Goal: Information Seeking & Learning: Find specific page/section

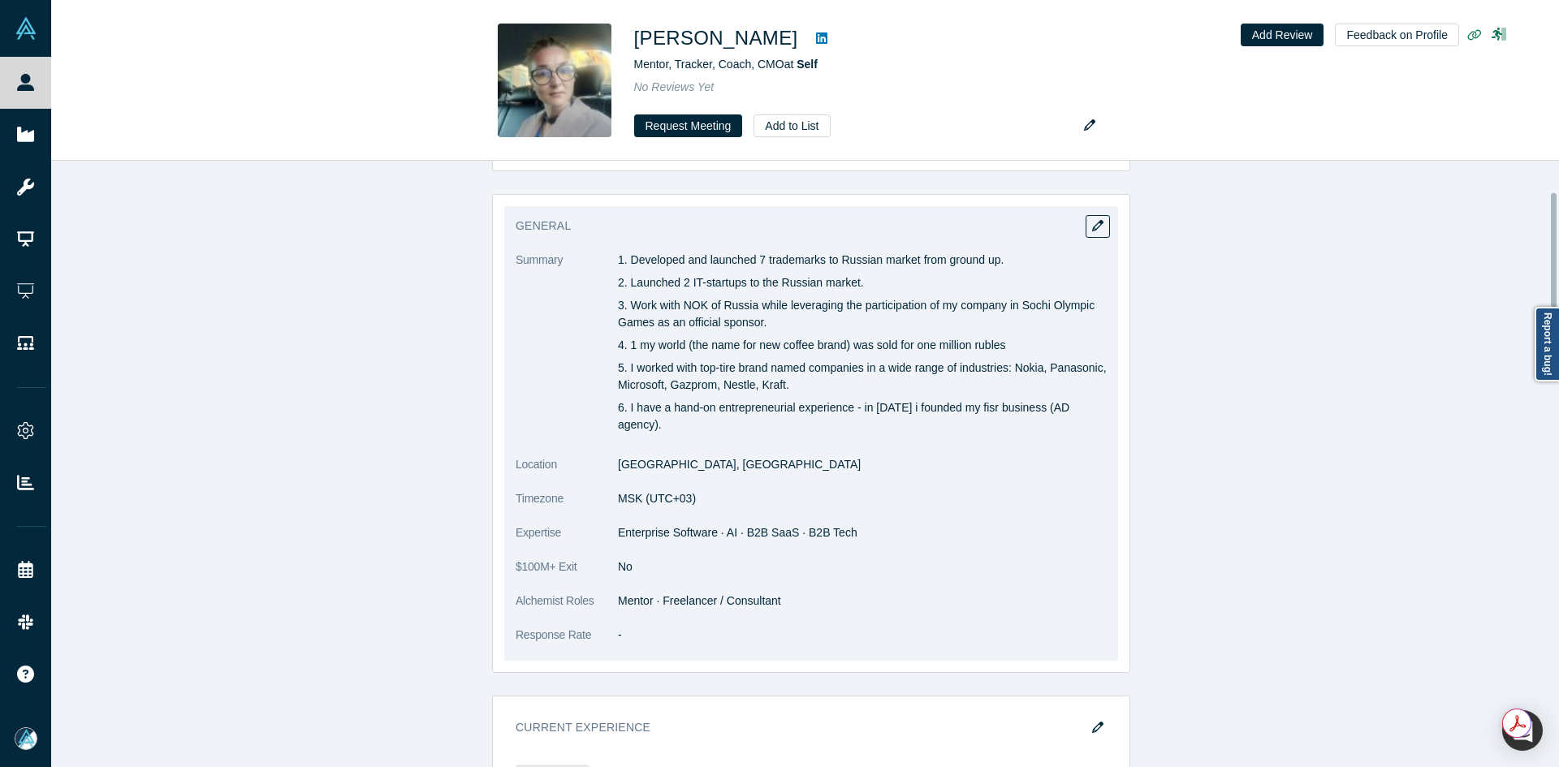
scroll to position [162, 0]
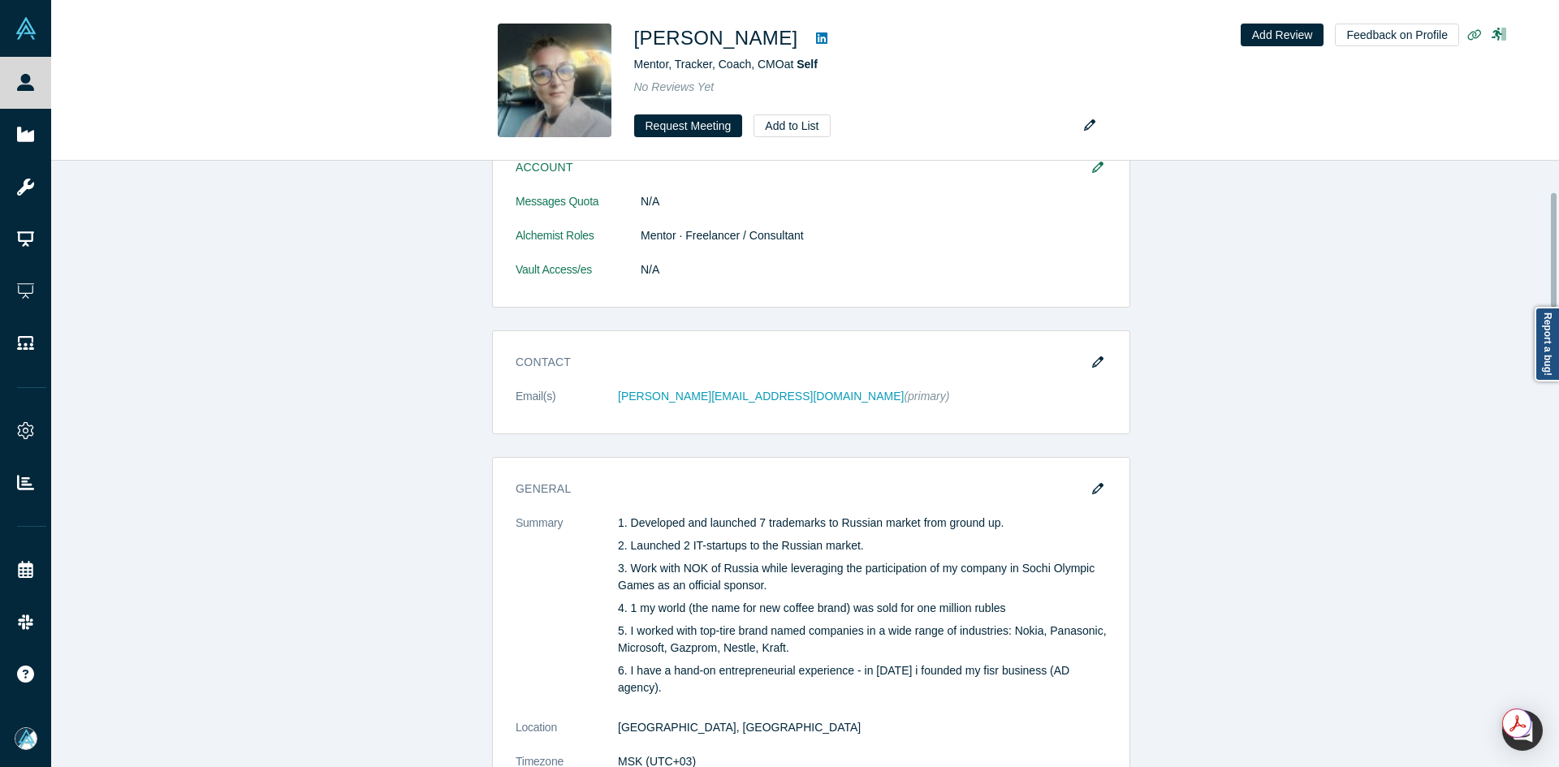
drag, startPoint x: 1089, startPoint y: 494, endPoint x: 1044, endPoint y: 466, distance: 52.9
click at [1092, 494] on icon "button" at bounding box center [1097, 488] width 11 height 11
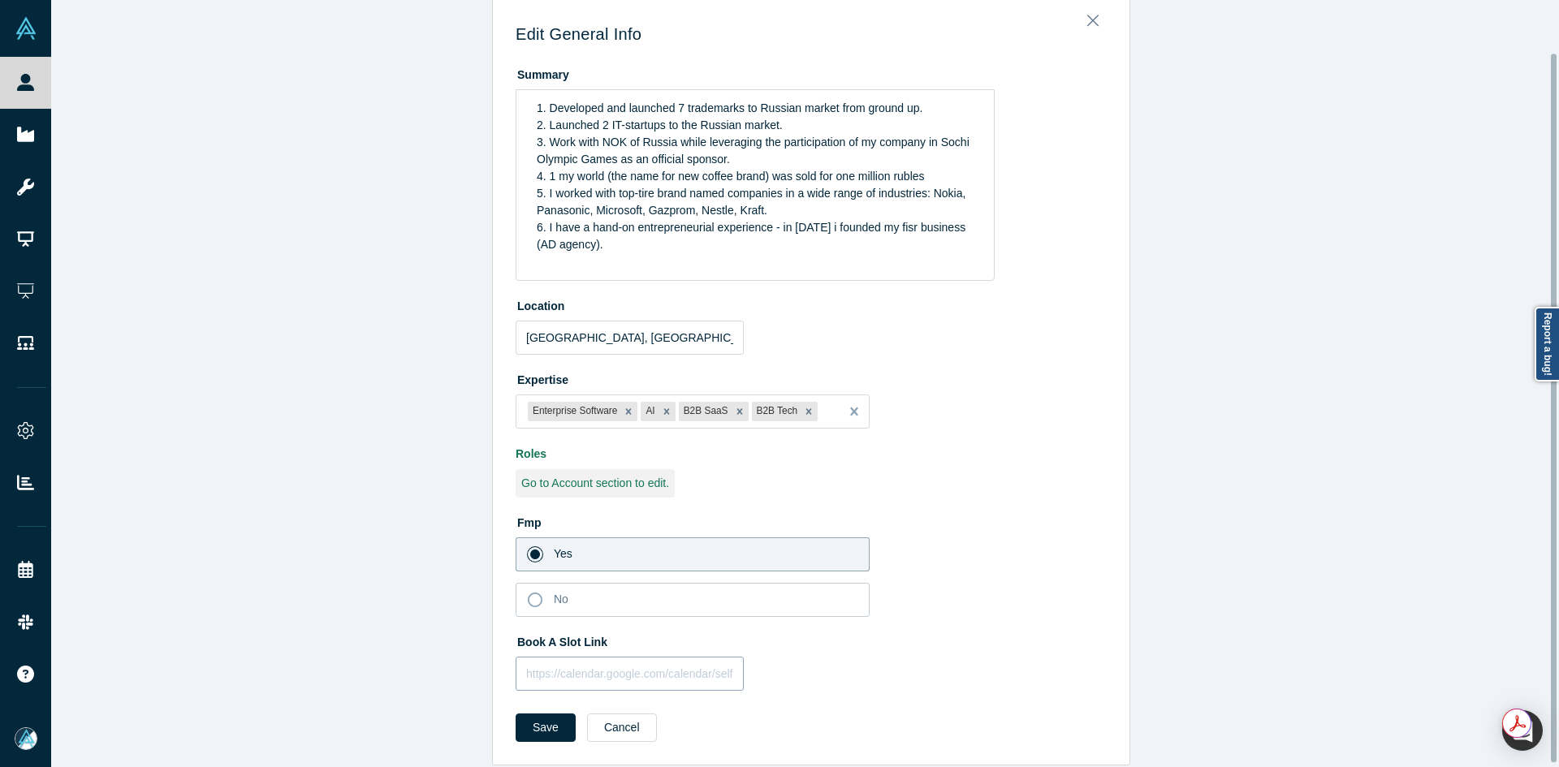
scroll to position [60, 0]
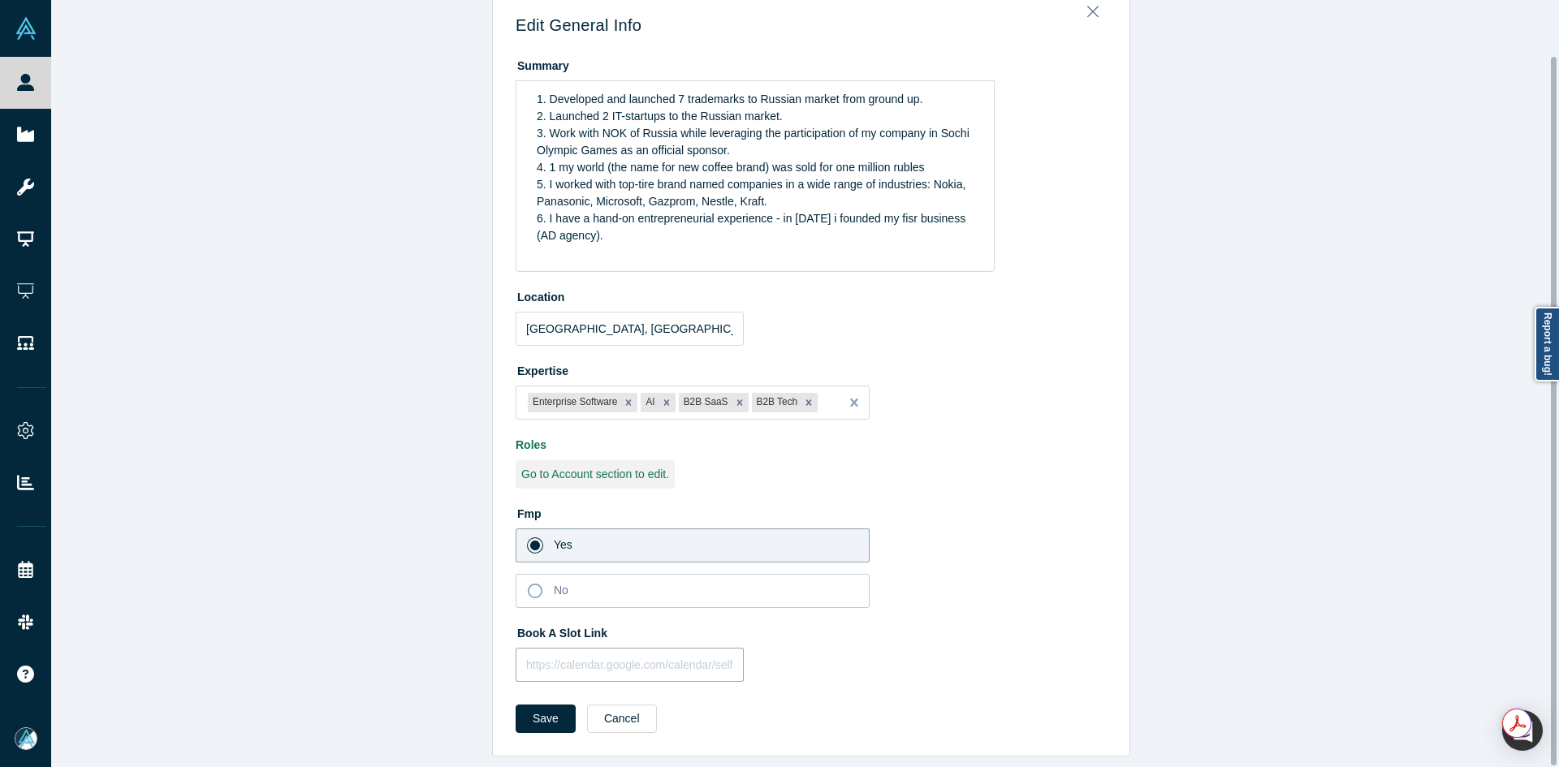
click at [669, 662] on input "text" at bounding box center [630, 665] width 228 height 34
paste input "[URL][DOMAIN_NAME]"
type input "[URL][DOMAIN_NAME]"
click at [539, 711] on button "Save" at bounding box center [546, 719] width 60 height 28
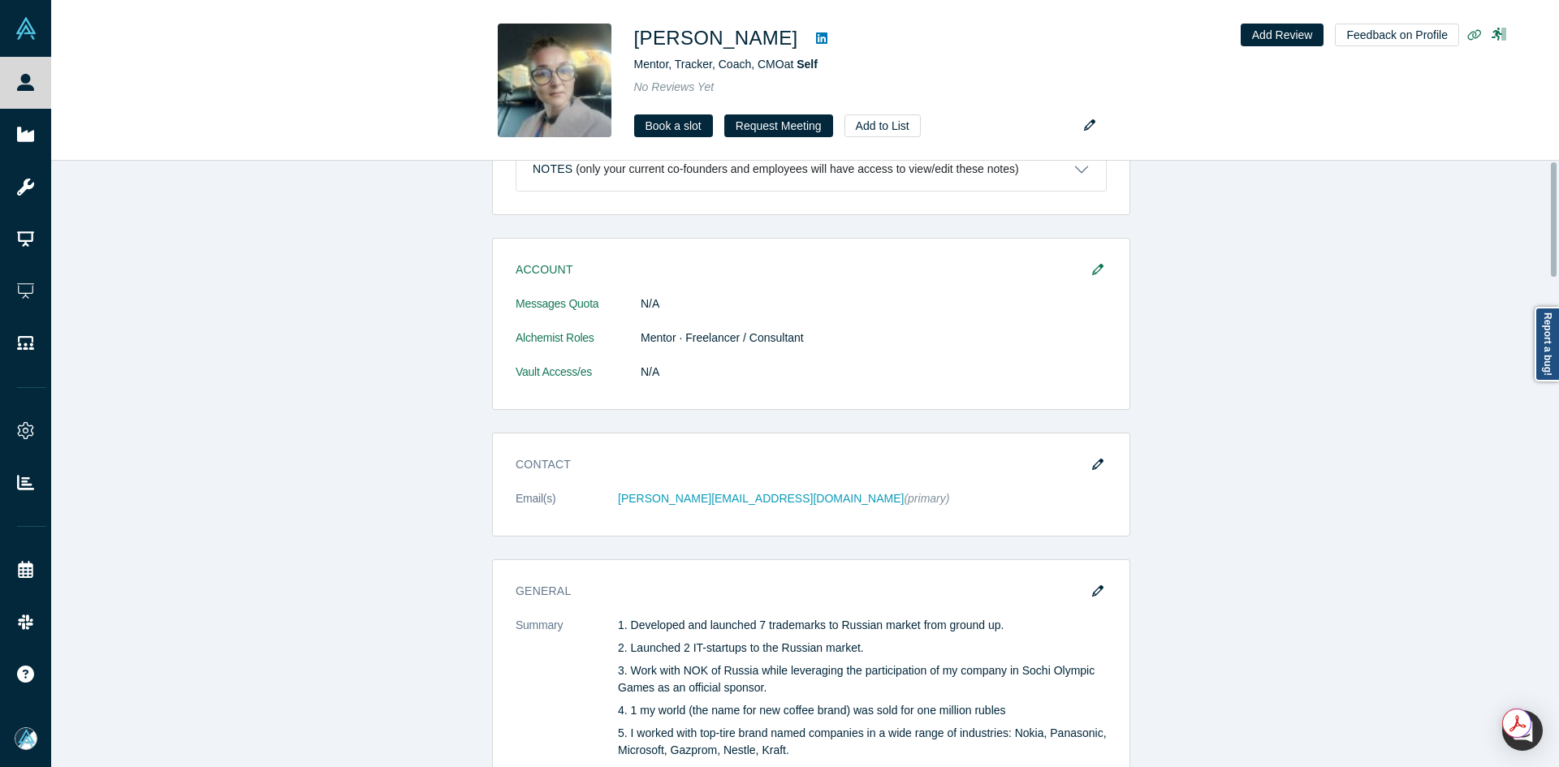
scroll to position [0, 0]
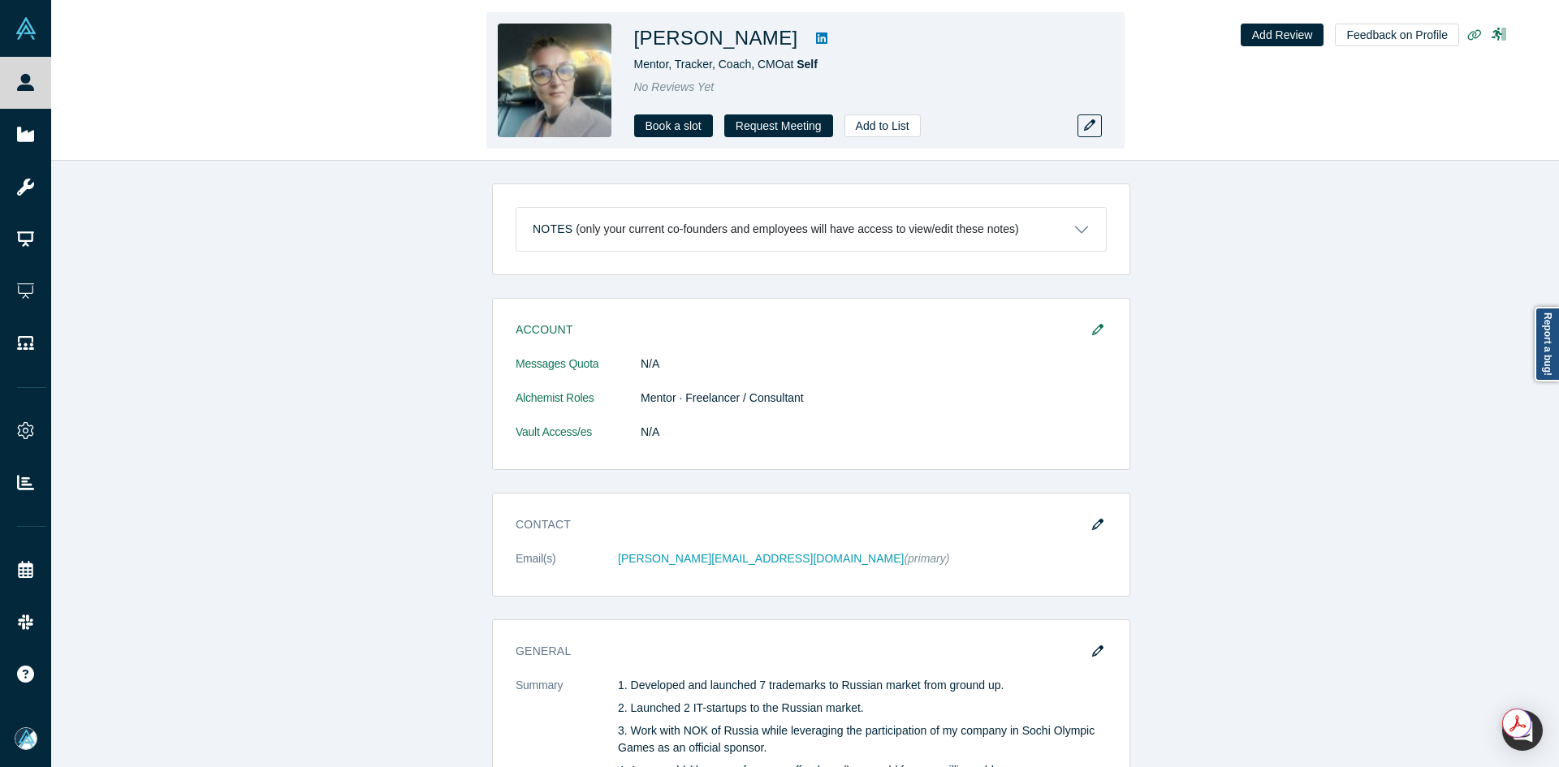
click at [624, 132] on div "[PERSON_NAME] Mentor, Tracker, Coach, CMO at Self No Reviews Yet Book a slot Re…" at bounding box center [805, 80] width 638 height 136
click at [670, 136] on link "Book a slot" at bounding box center [673, 125] width 79 height 23
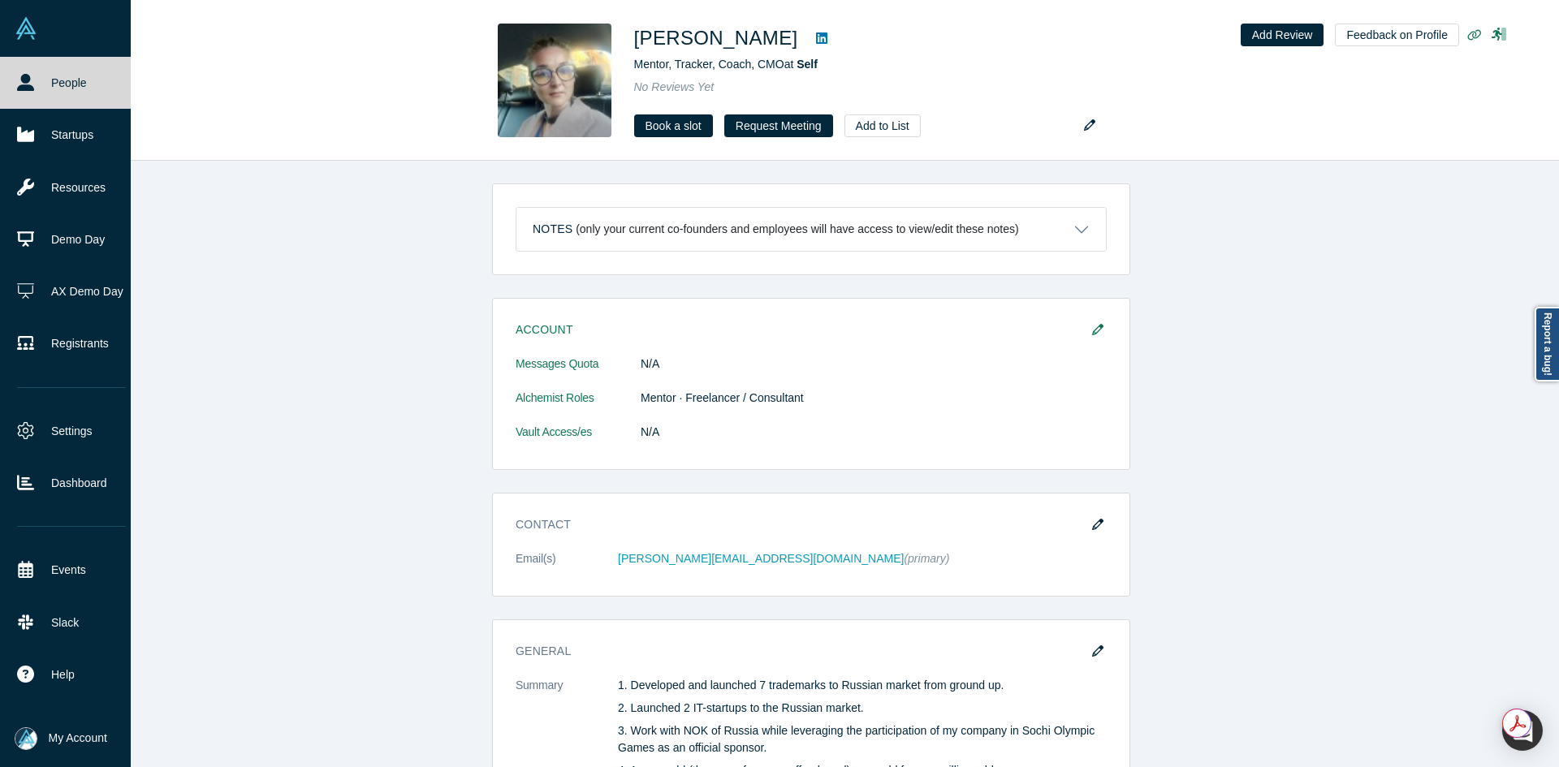
click at [37, 69] on link "People" at bounding box center [71, 83] width 143 height 52
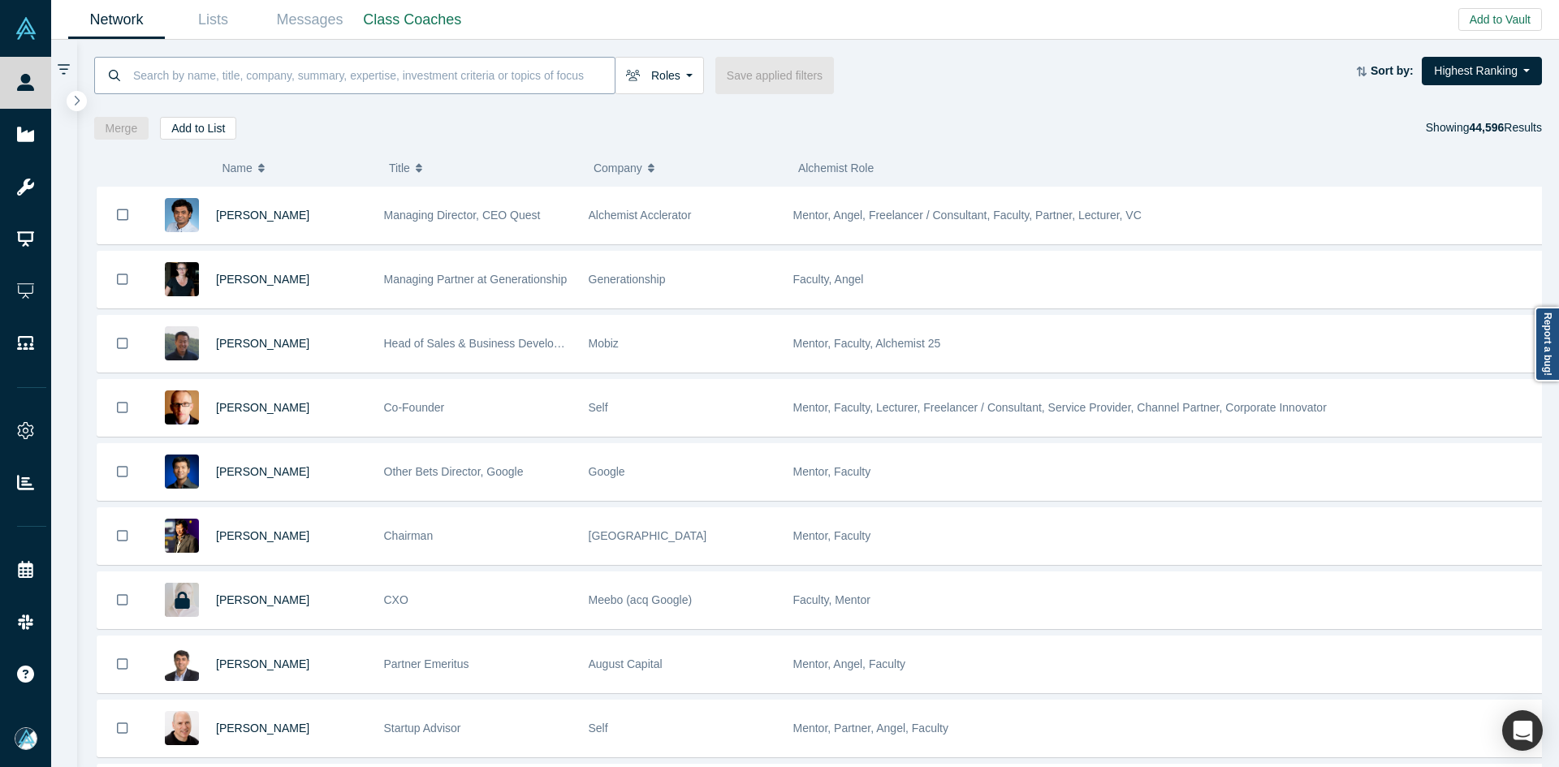
click at [429, 78] on input at bounding box center [373, 75] width 483 height 38
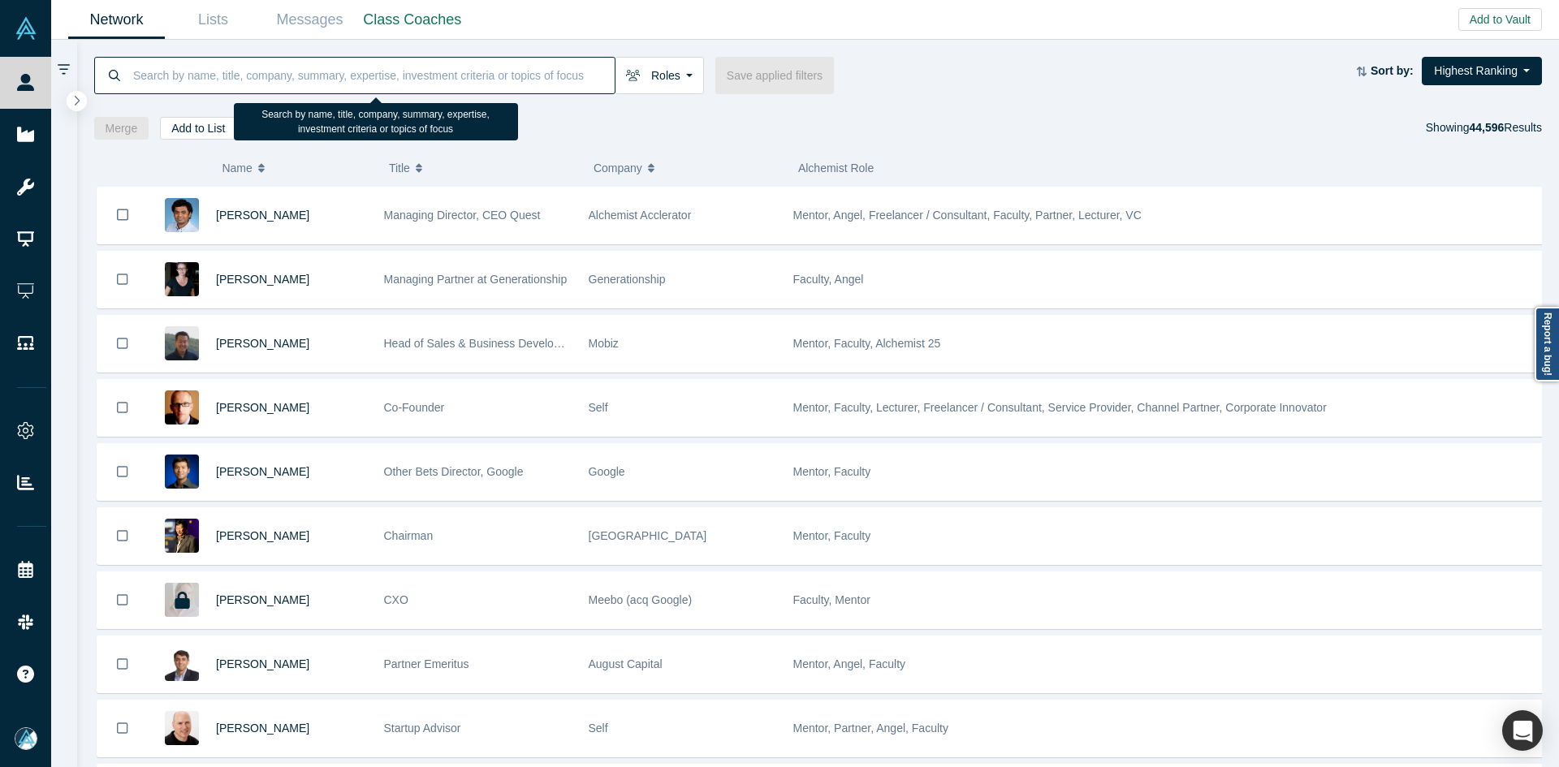
click at [481, 71] on input at bounding box center [373, 75] width 483 height 38
paste input "720 Spadina Ave."
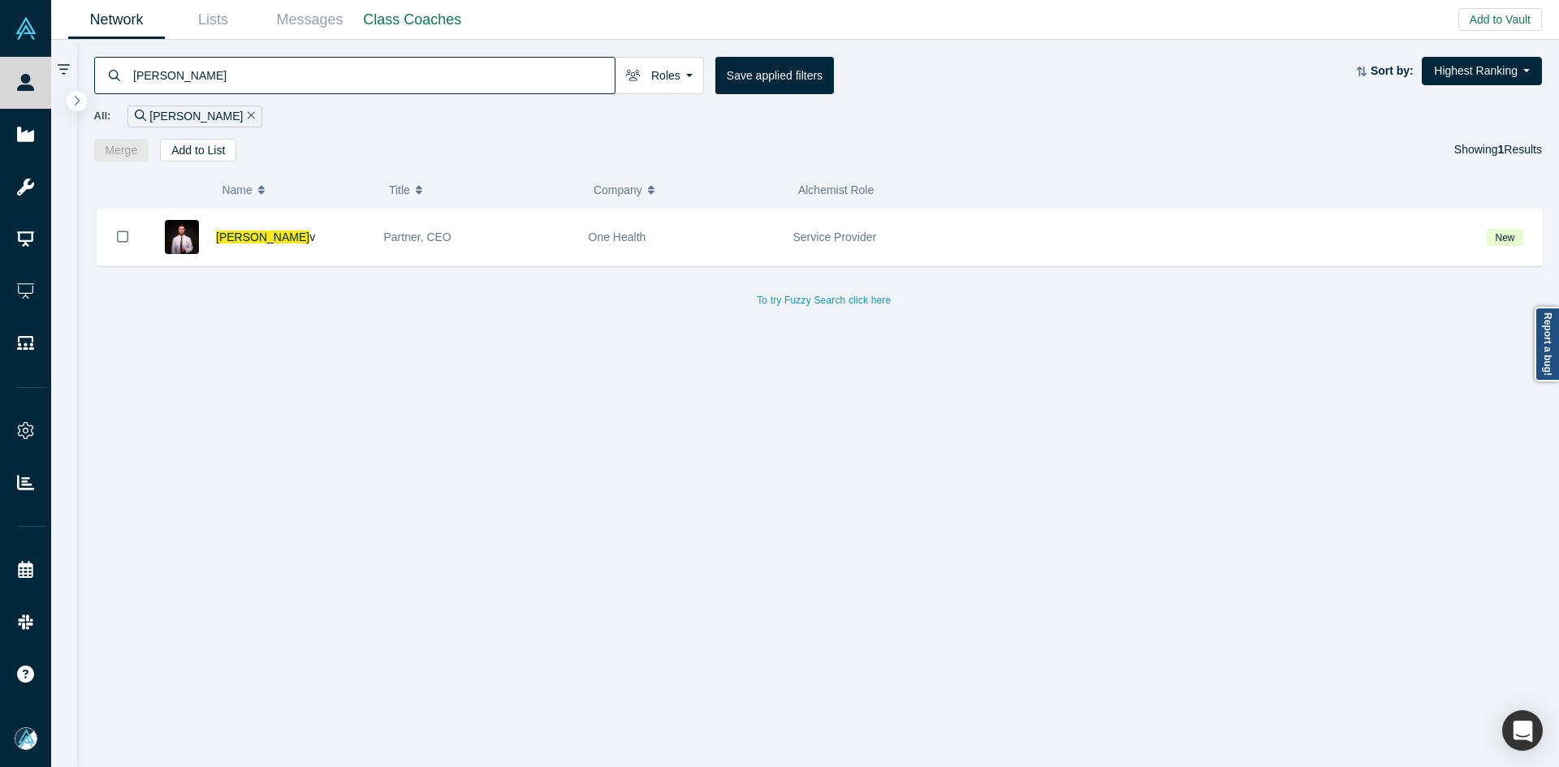
type input "denis vurdo"
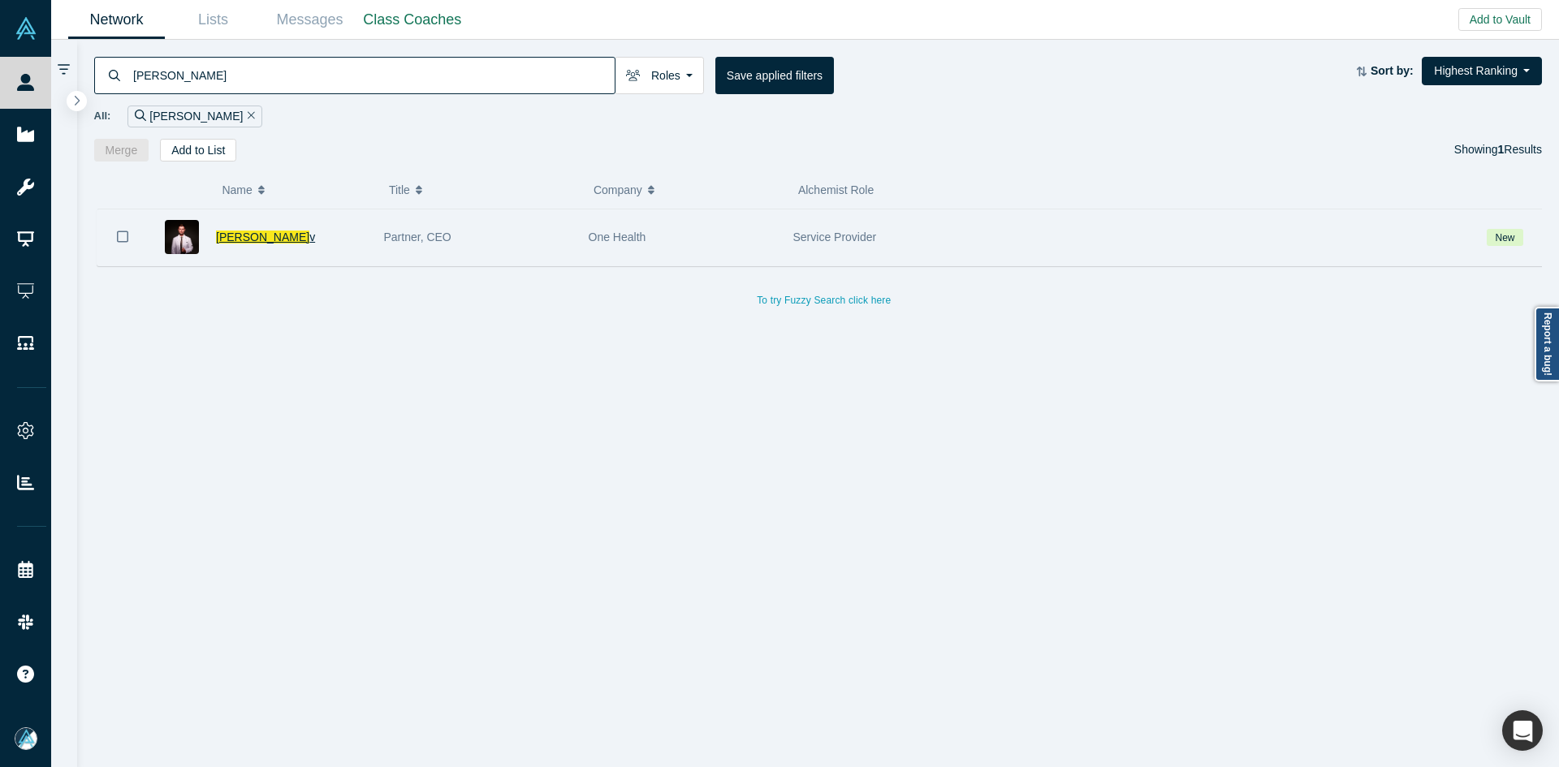
click at [238, 235] on span "Denis Vurdo" at bounding box center [262, 237] width 93 height 13
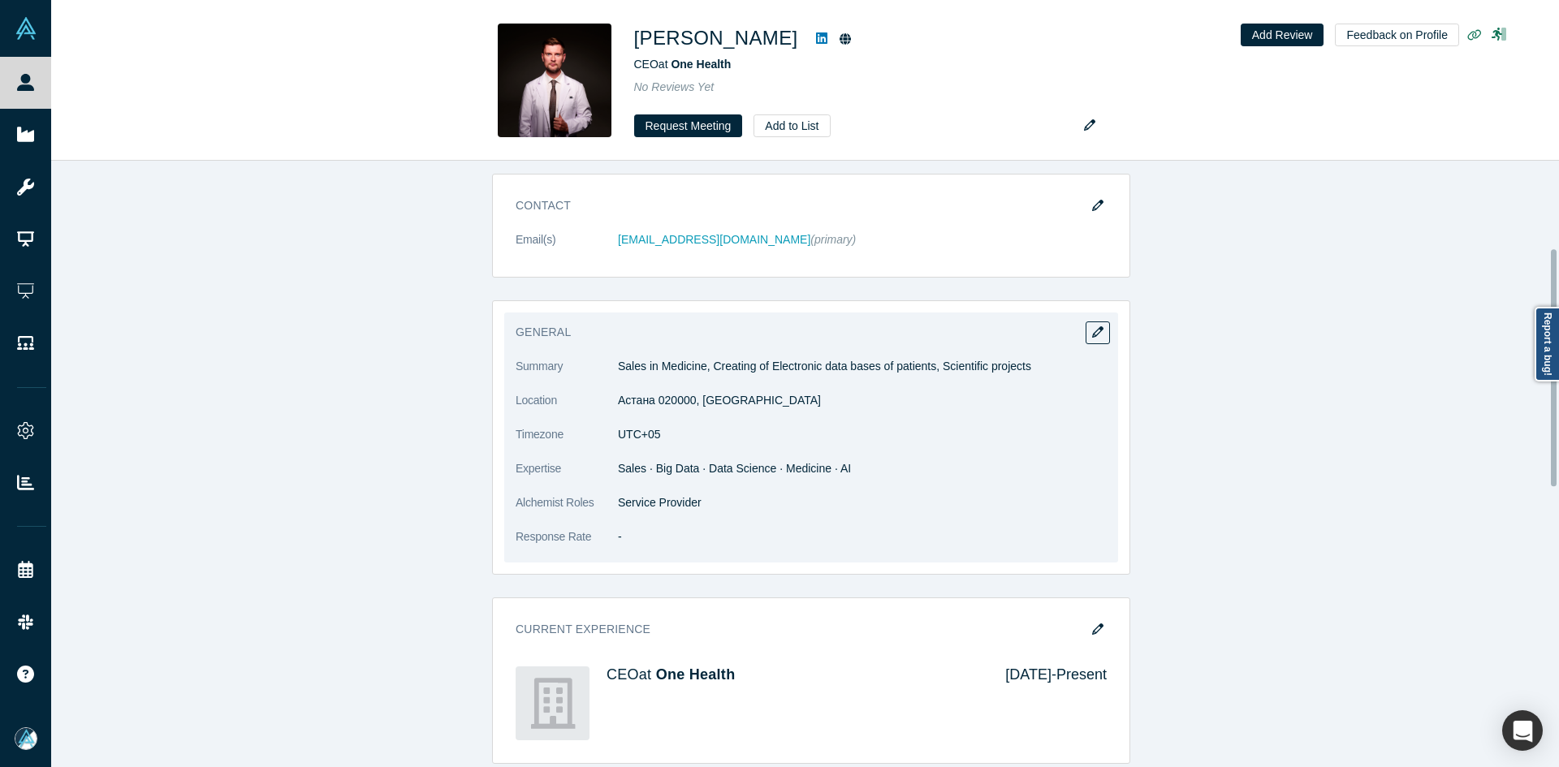
scroll to position [325, 0]
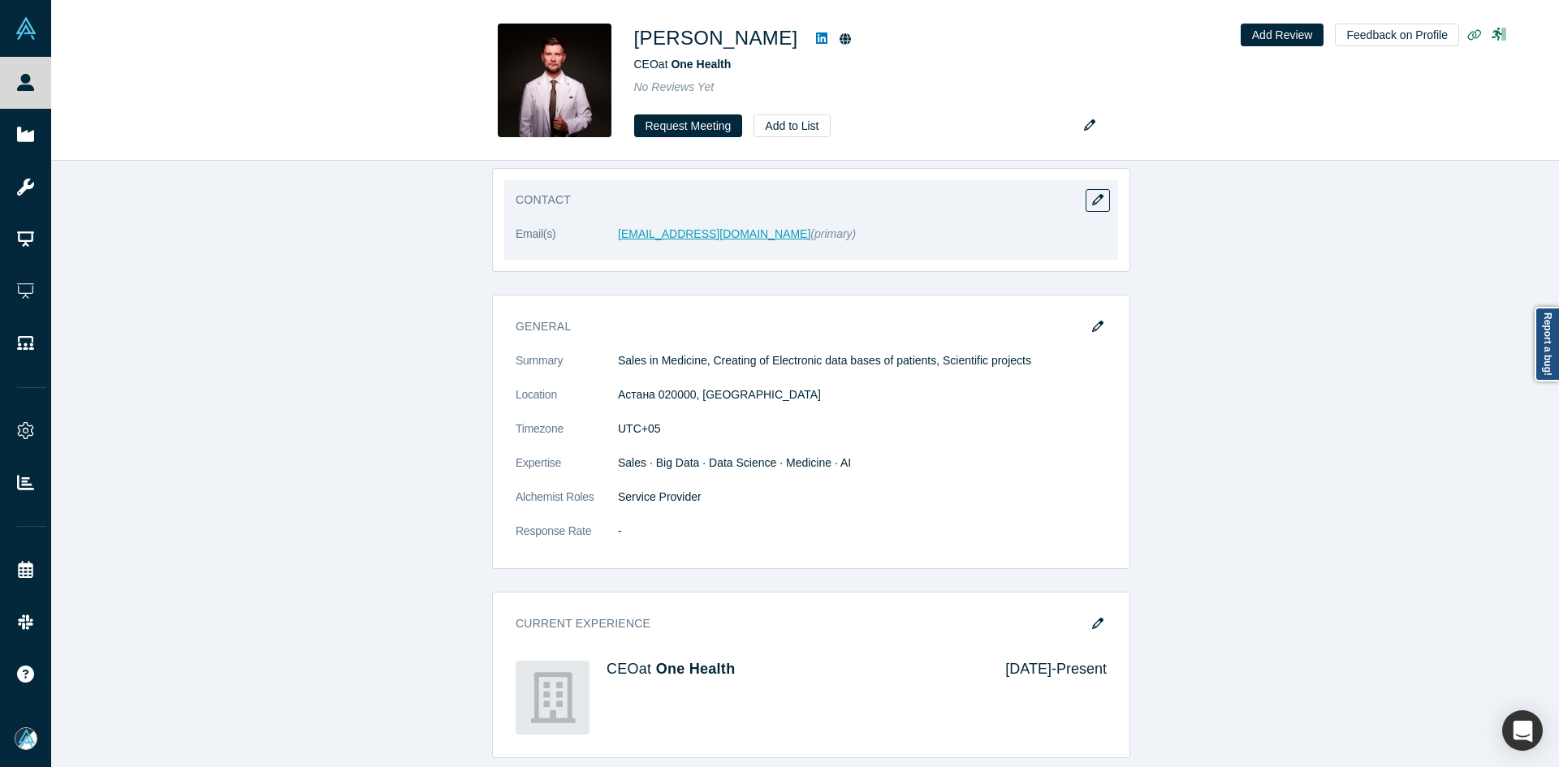
drag, startPoint x: 699, startPoint y: 226, endPoint x: 660, endPoint y: 235, distance: 40.2
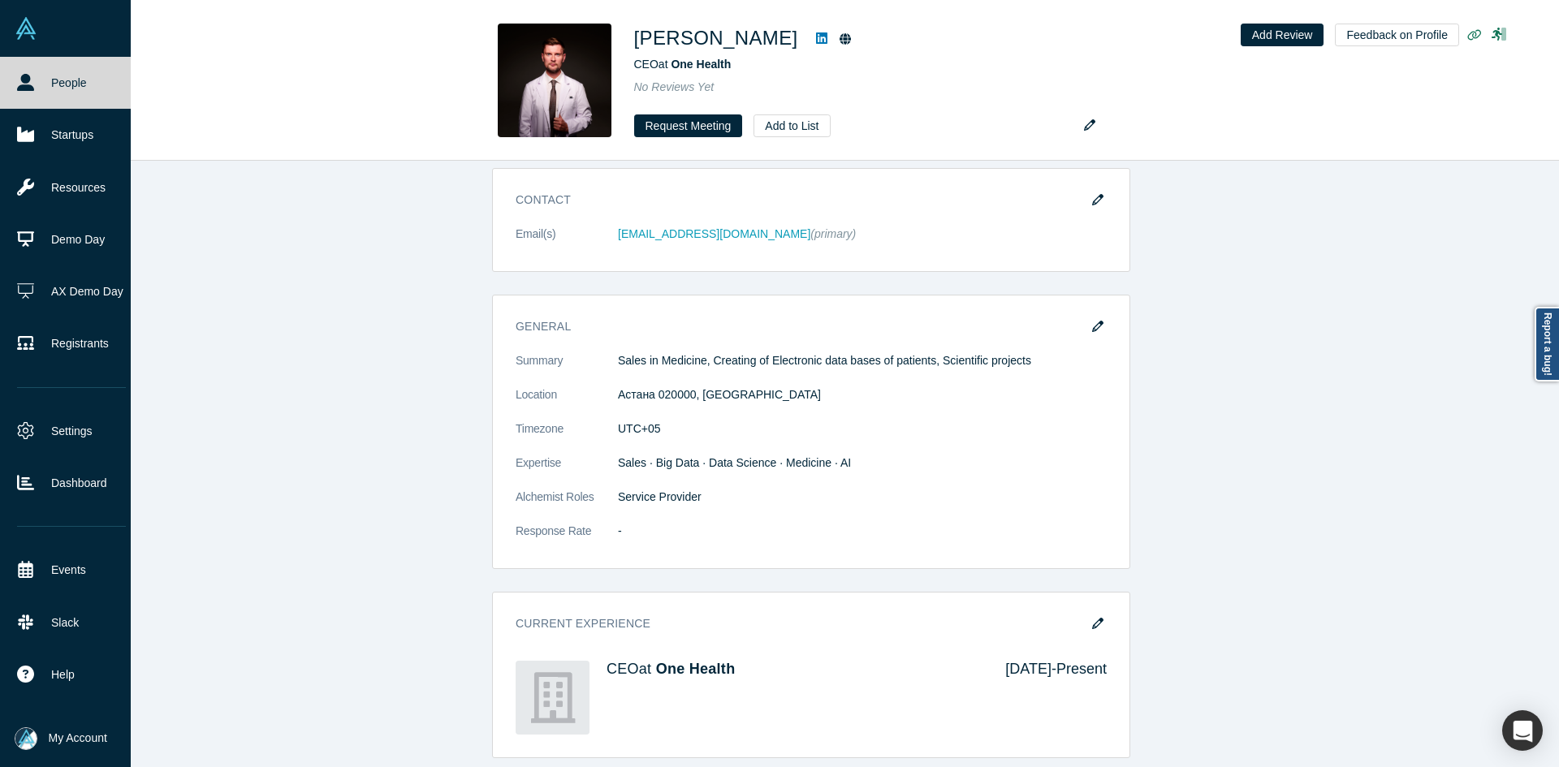
click at [41, 89] on link "People" at bounding box center [71, 83] width 143 height 52
click at [41, 88] on link "People" at bounding box center [71, 83] width 143 height 52
click at [41, 86] on link "People" at bounding box center [71, 83] width 143 height 52
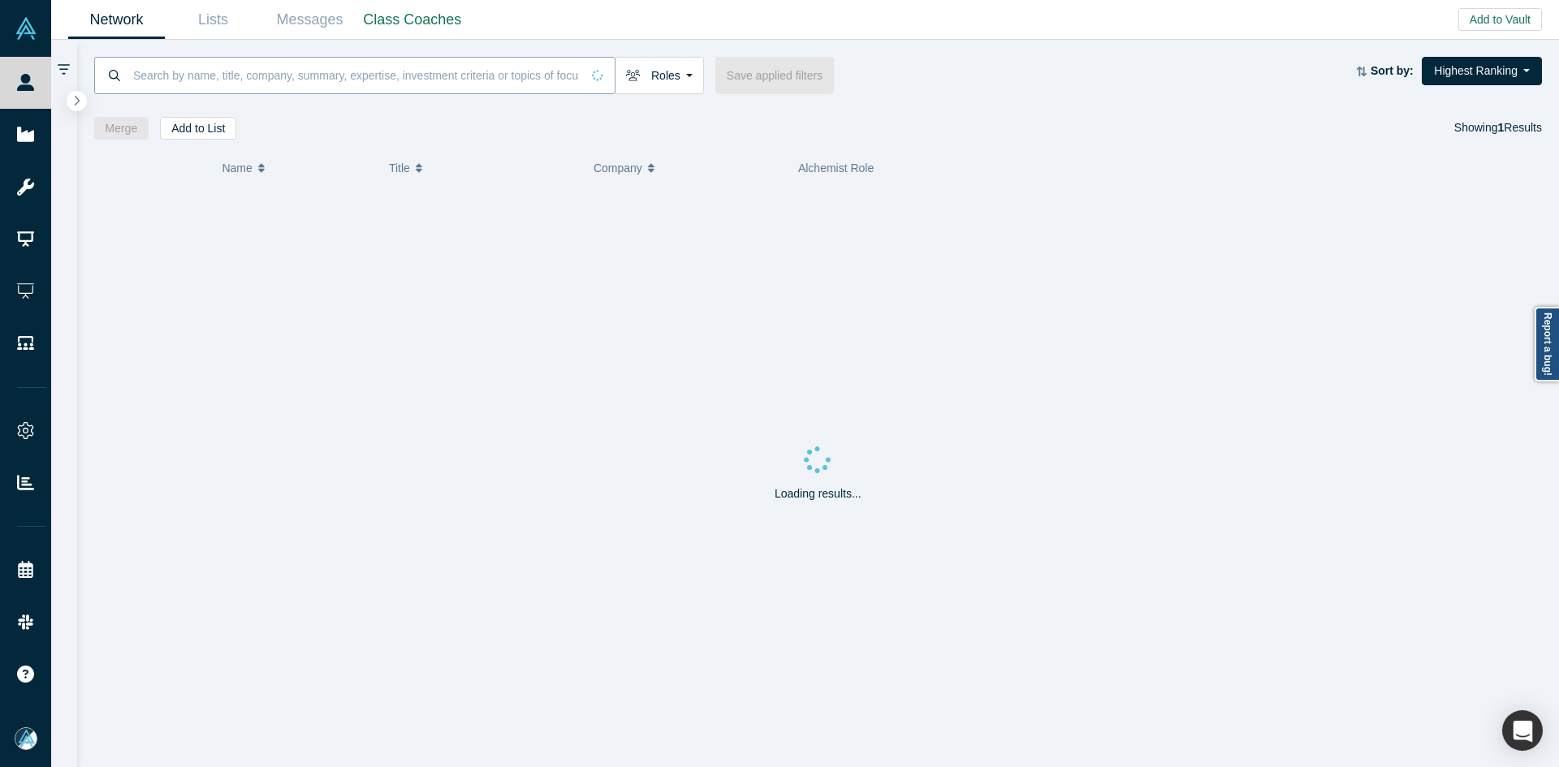
click at [279, 67] on input at bounding box center [356, 75] width 449 height 38
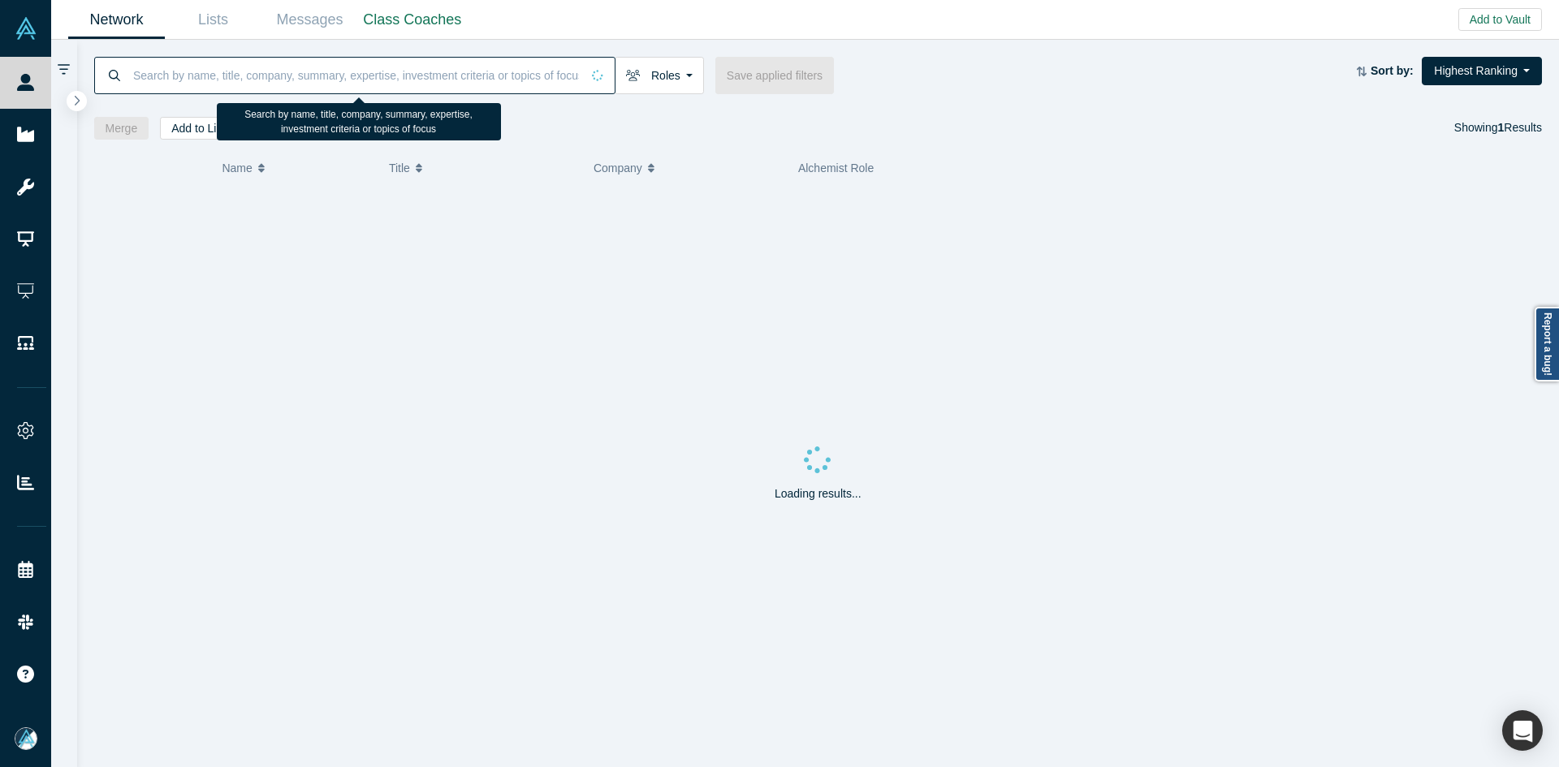
paste input "Marc Medrano"
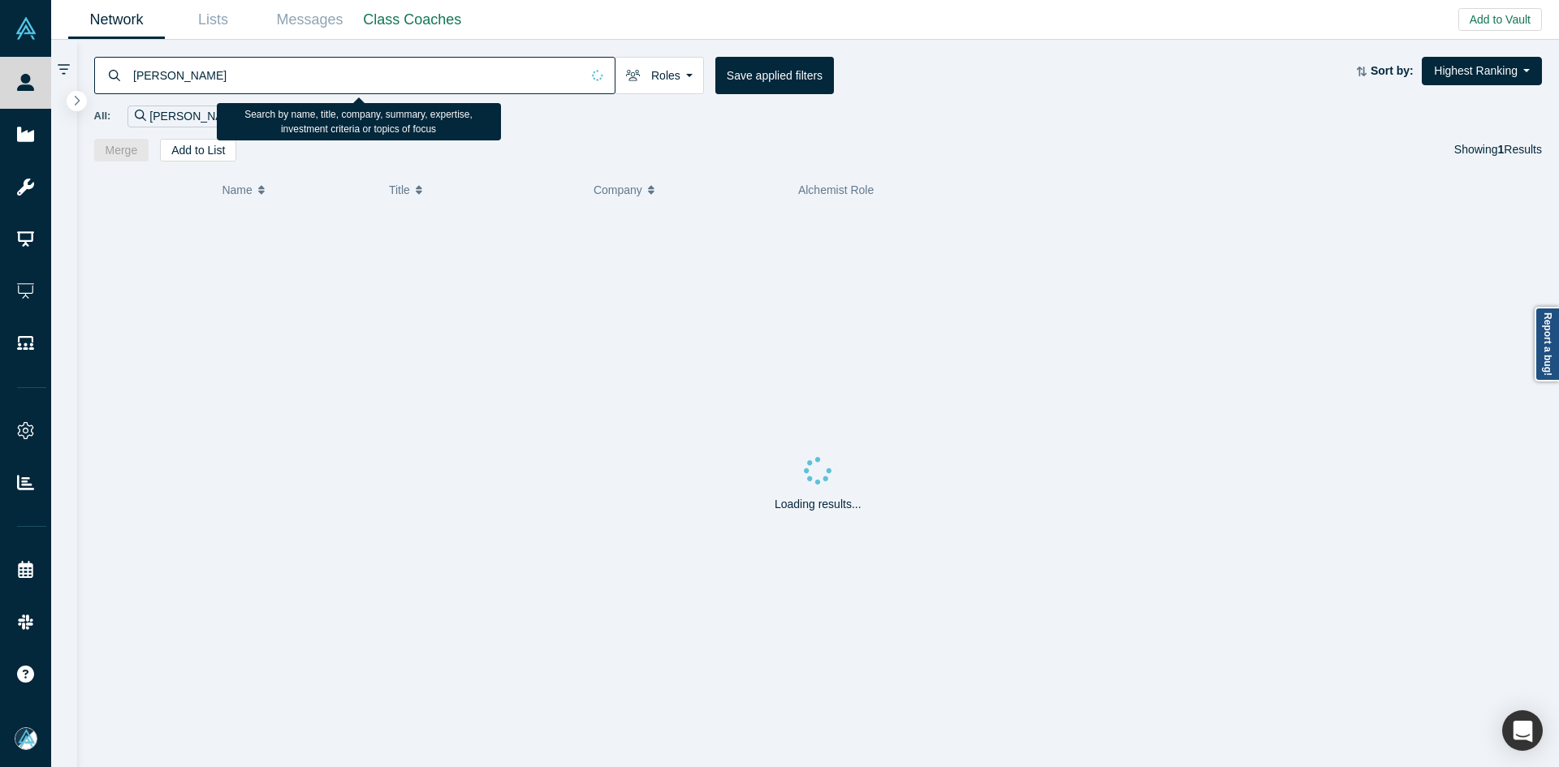
type input "Marc Medrano"
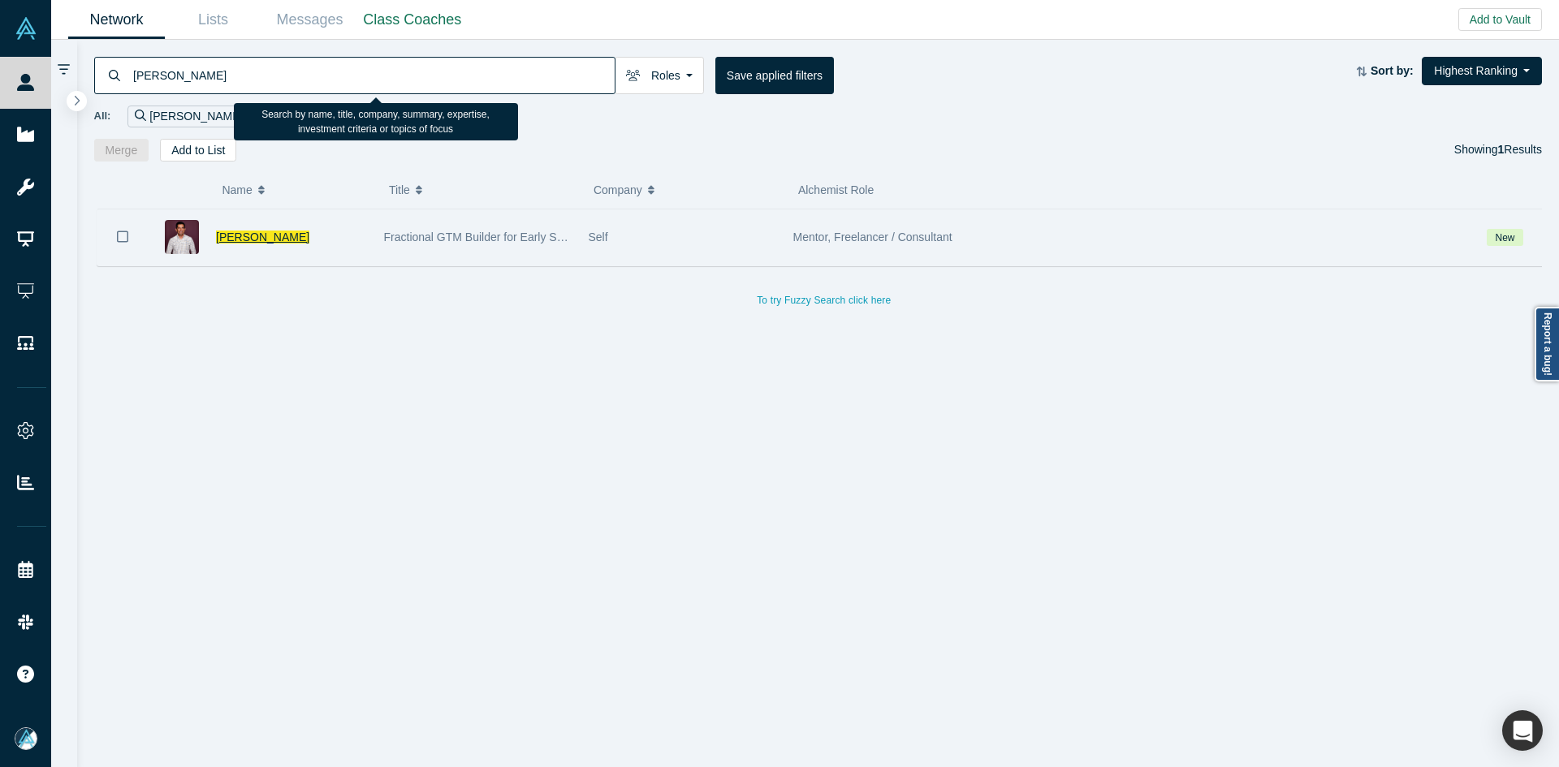
click at [248, 235] on span "Marc Medrano" at bounding box center [262, 237] width 93 height 13
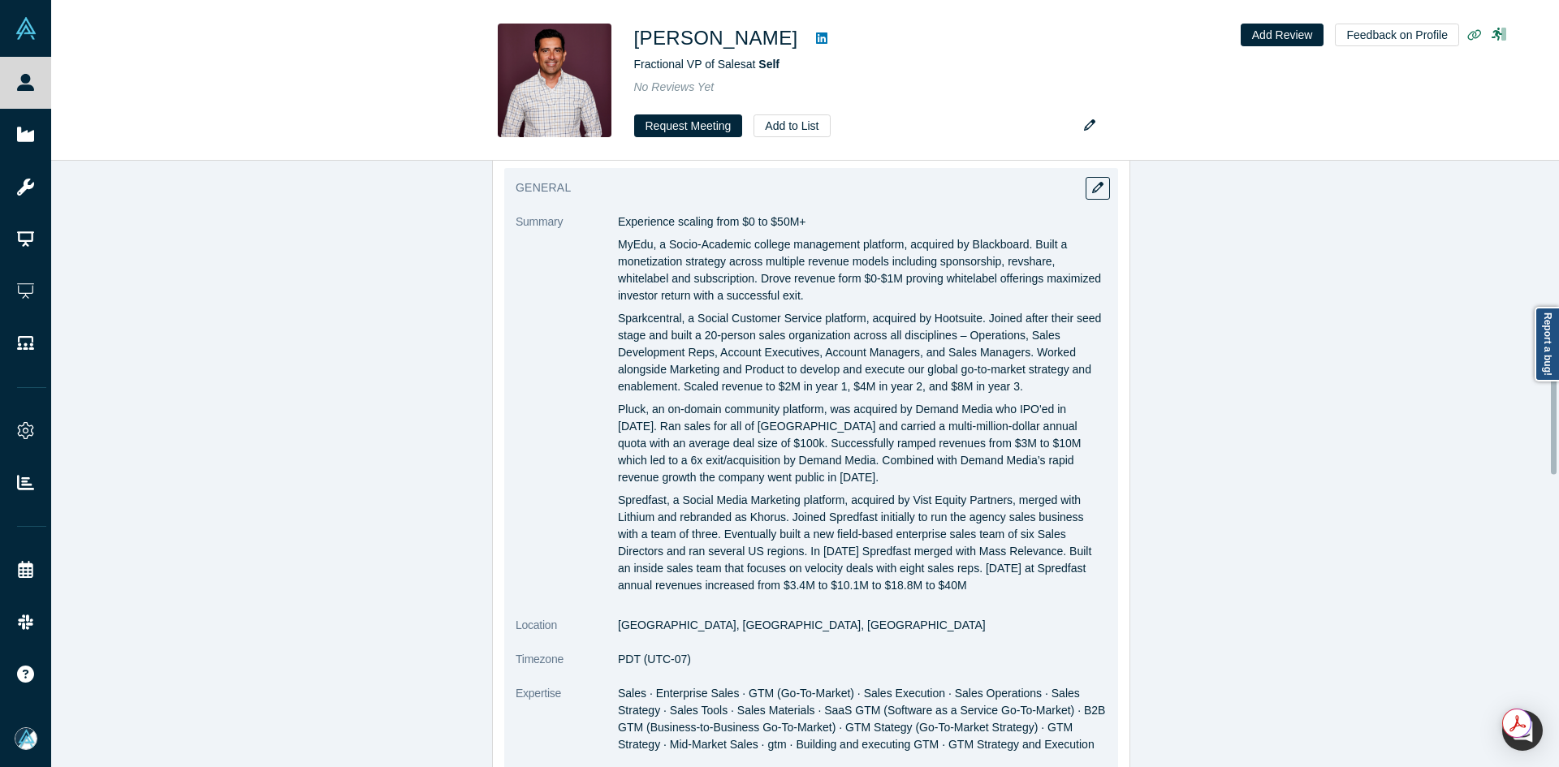
scroll to position [731, 0]
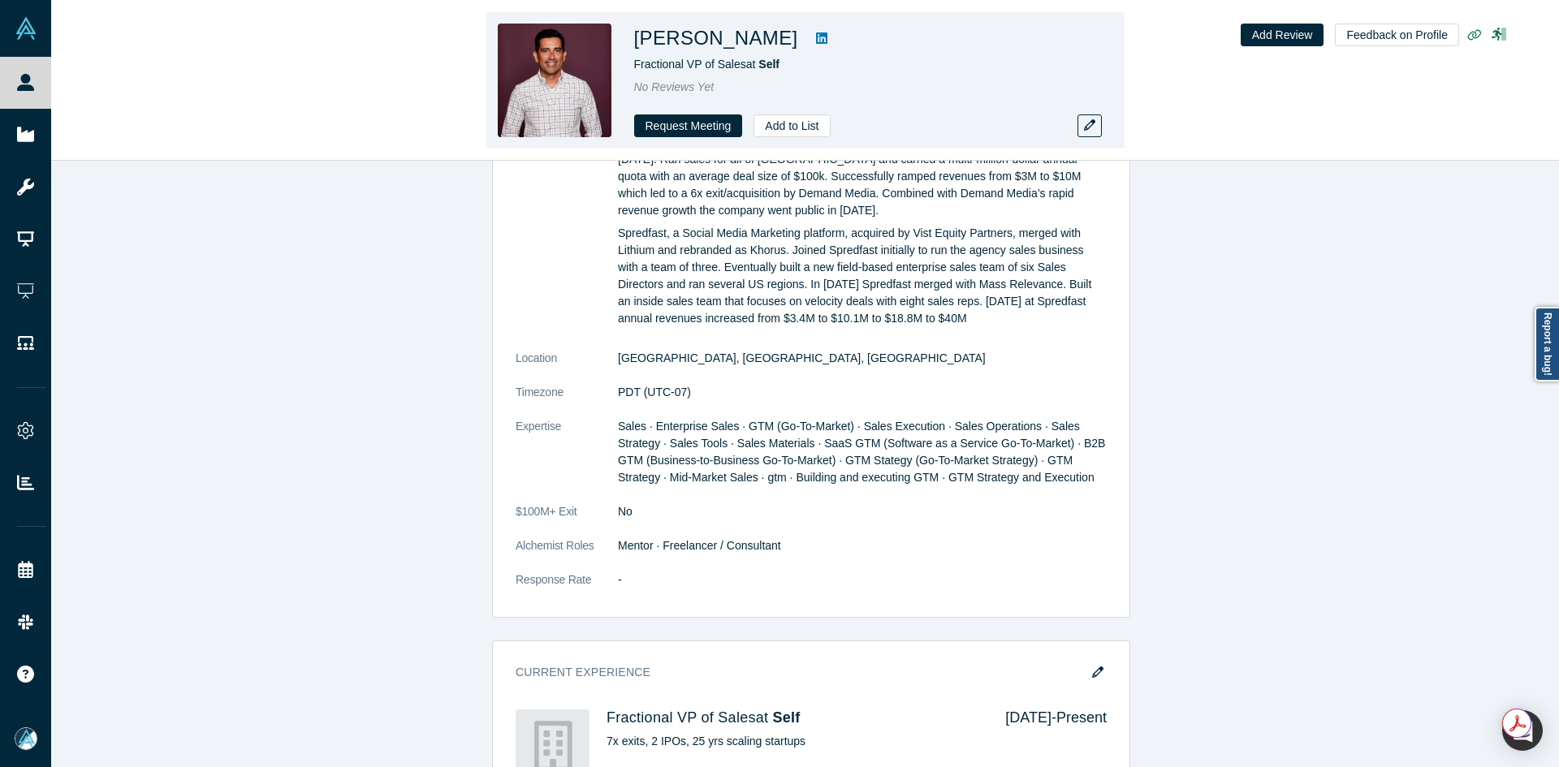
click at [816, 36] on icon at bounding box center [821, 37] width 11 height 11
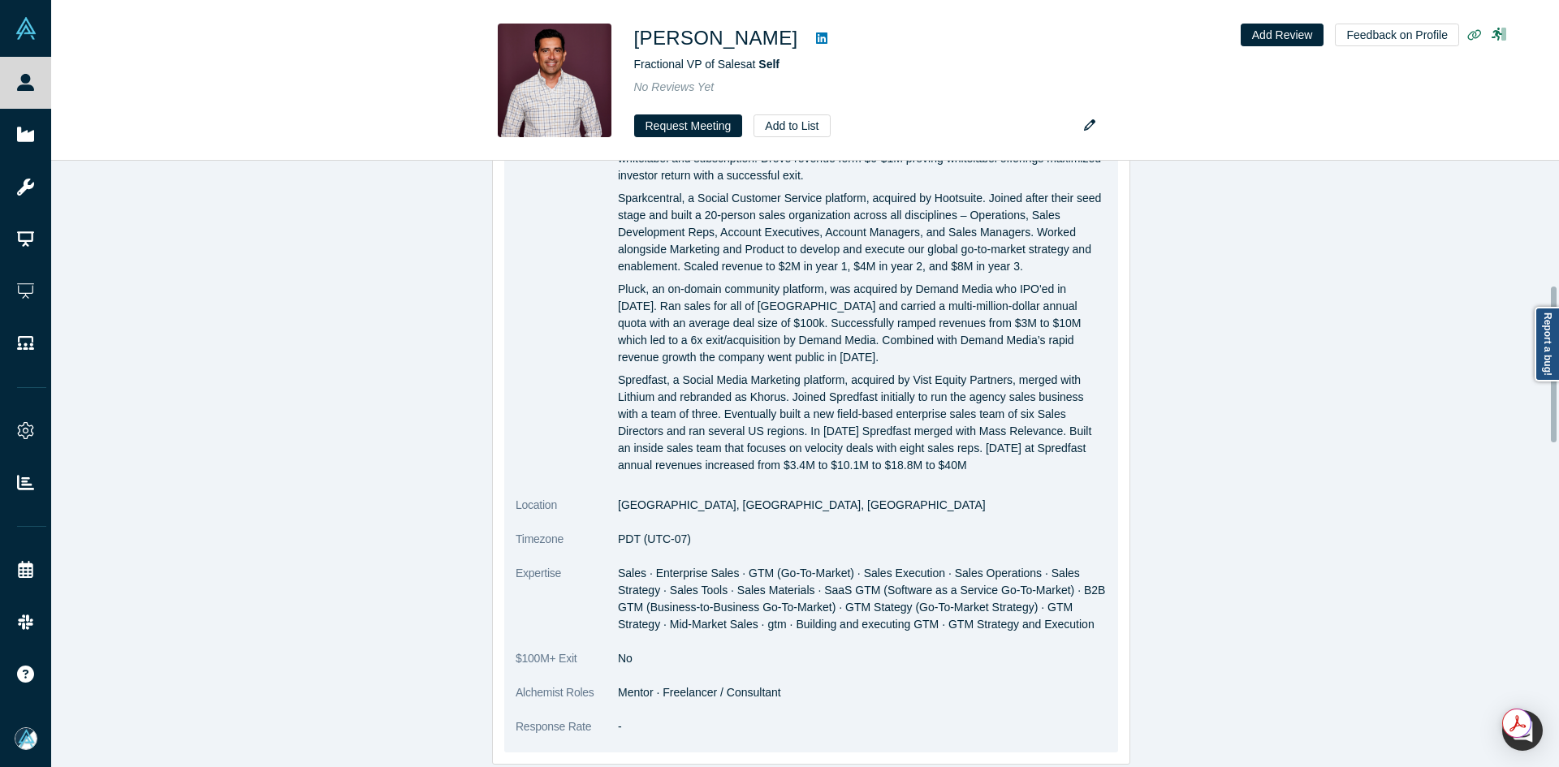
scroll to position [649, 0]
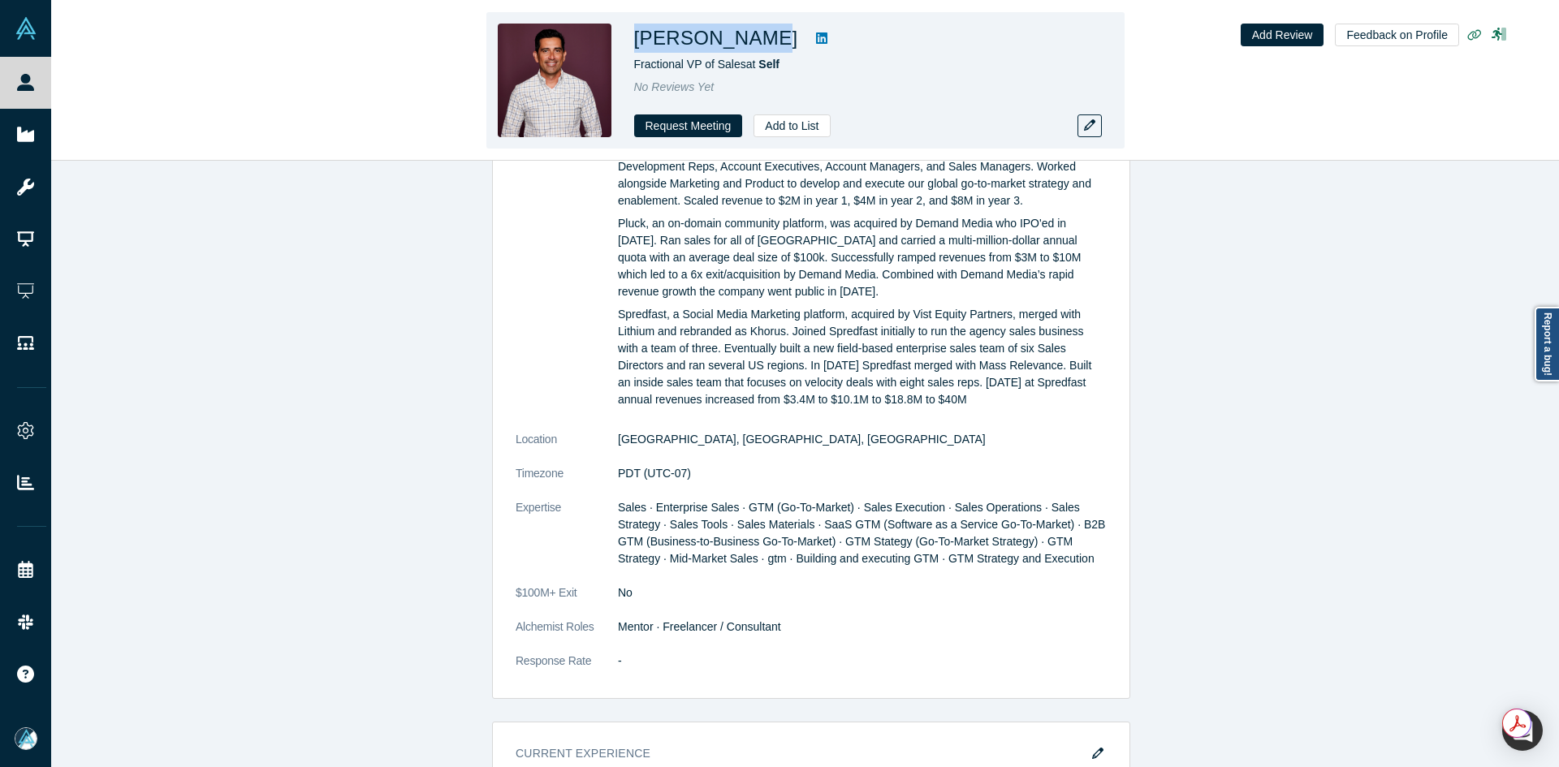
copy h1 "Marc Medrano"
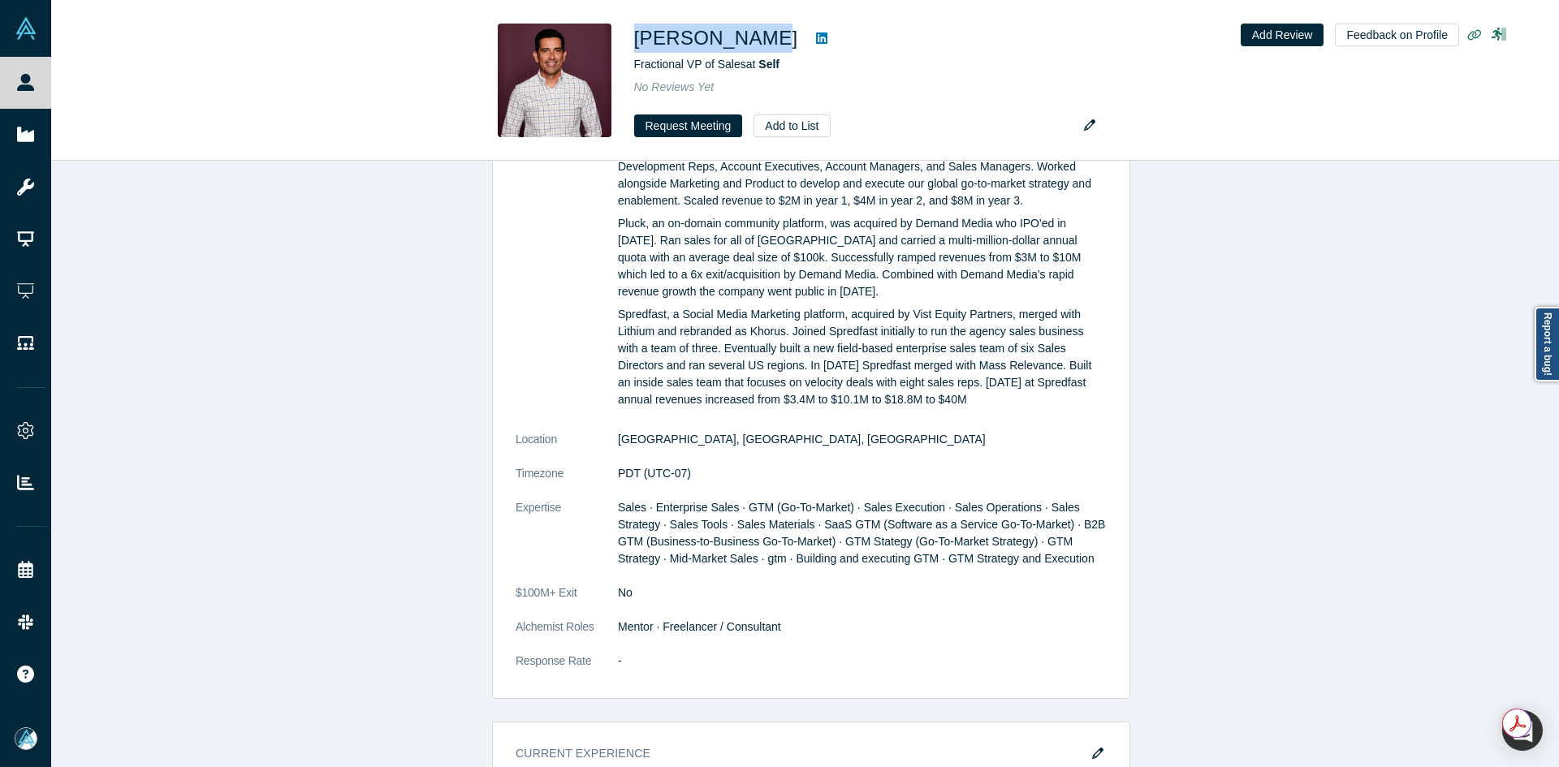
drag, startPoint x: 704, startPoint y: 41, endPoint x: 780, endPoint y: 0, distance: 86.8
click at [630, 40] on div "Marc Medrano Fractional VP of Sales at Self No Reviews Yet Request Meeting Add …" at bounding box center [805, 80] width 638 height 136
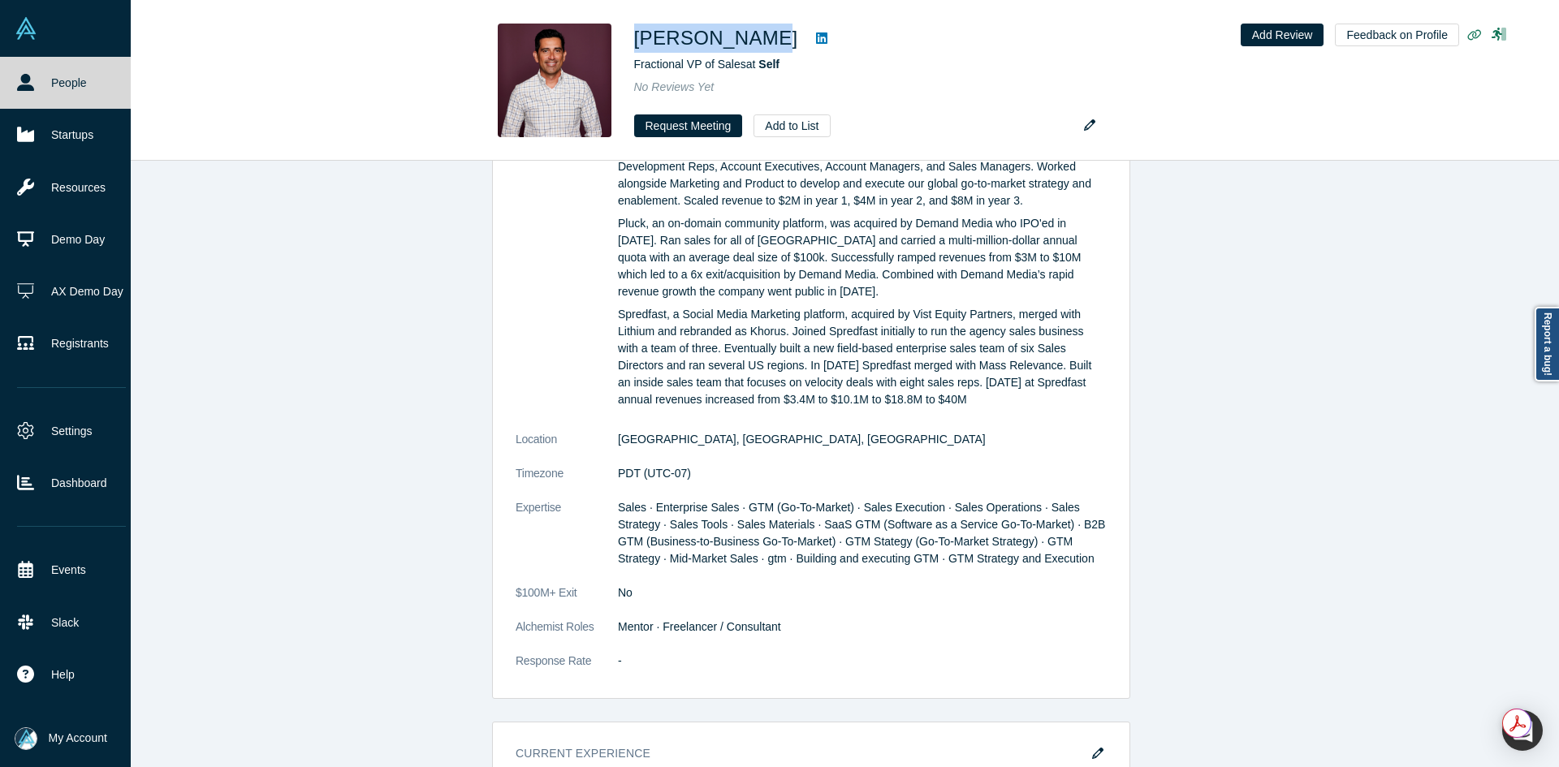
click at [47, 68] on link "People" at bounding box center [71, 83] width 143 height 52
click at [52, 68] on link "People" at bounding box center [71, 83] width 143 height 52
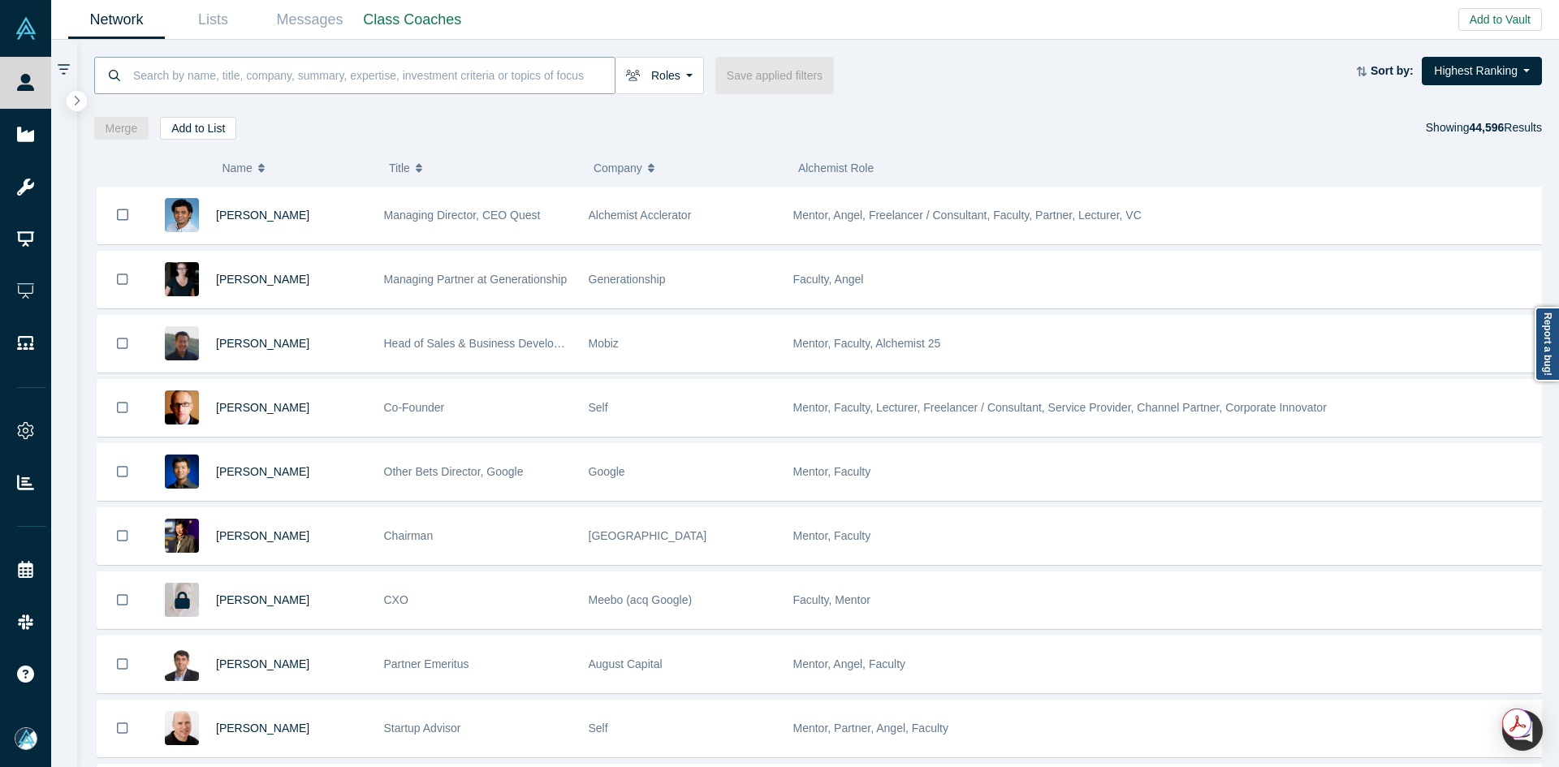
click at [450, 93] on input at bounding box center [373, 75] width 483 height 38
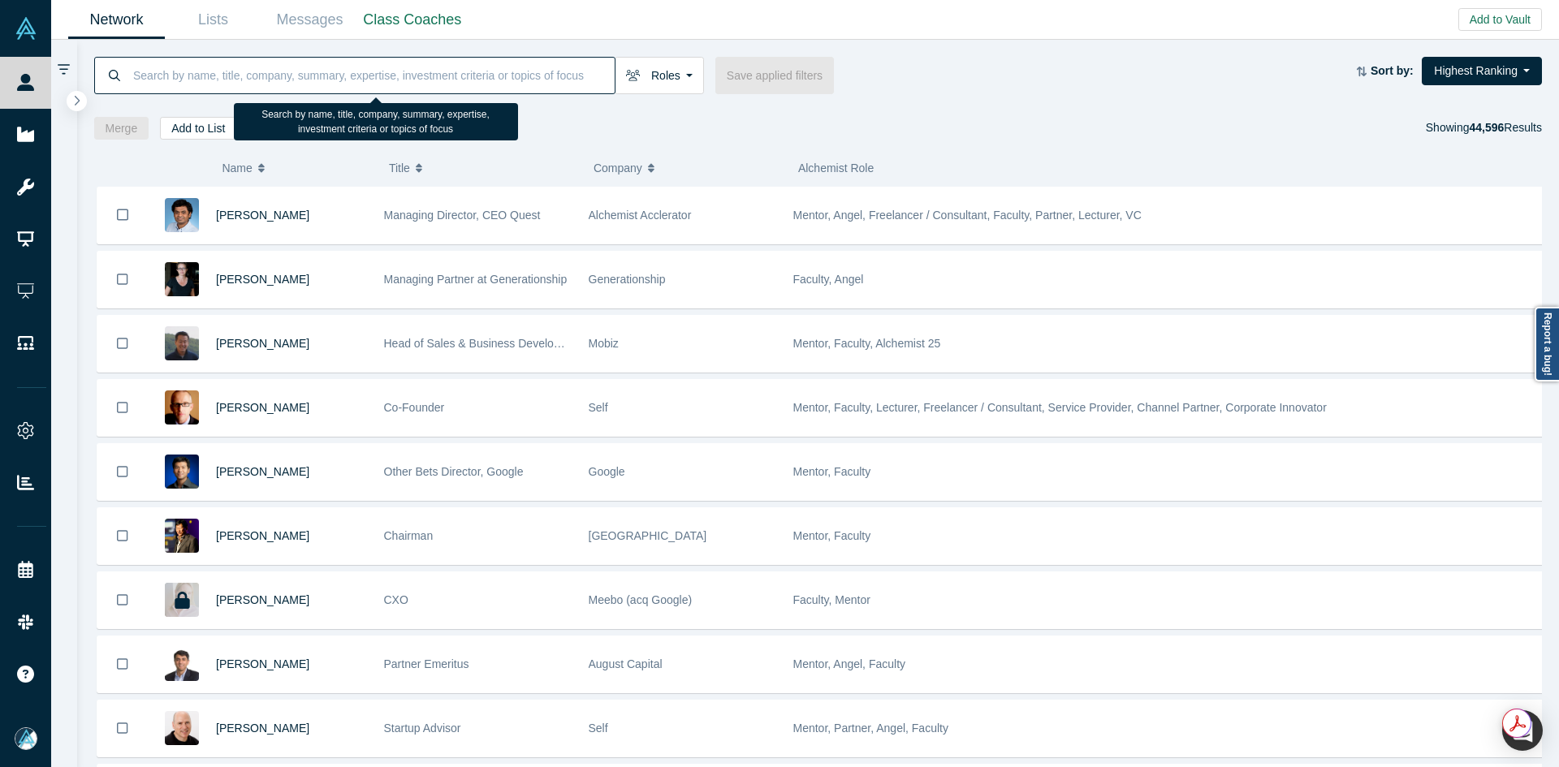
paste input "Dave Govan"
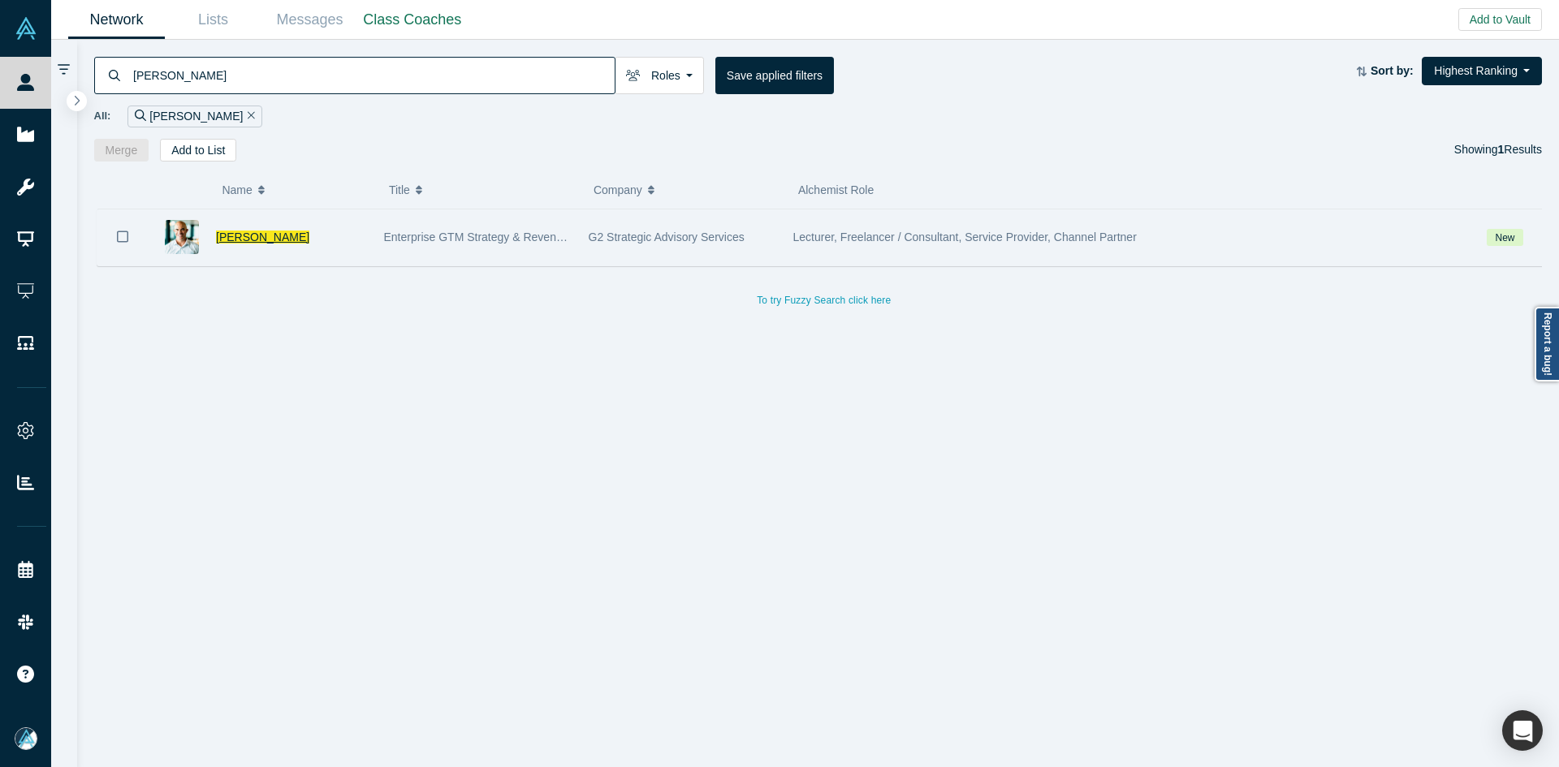
type input "Dave Govan"
click at [248, 233] on span "Dave Govan" at bounding box center [262, 237] width 93 height 13
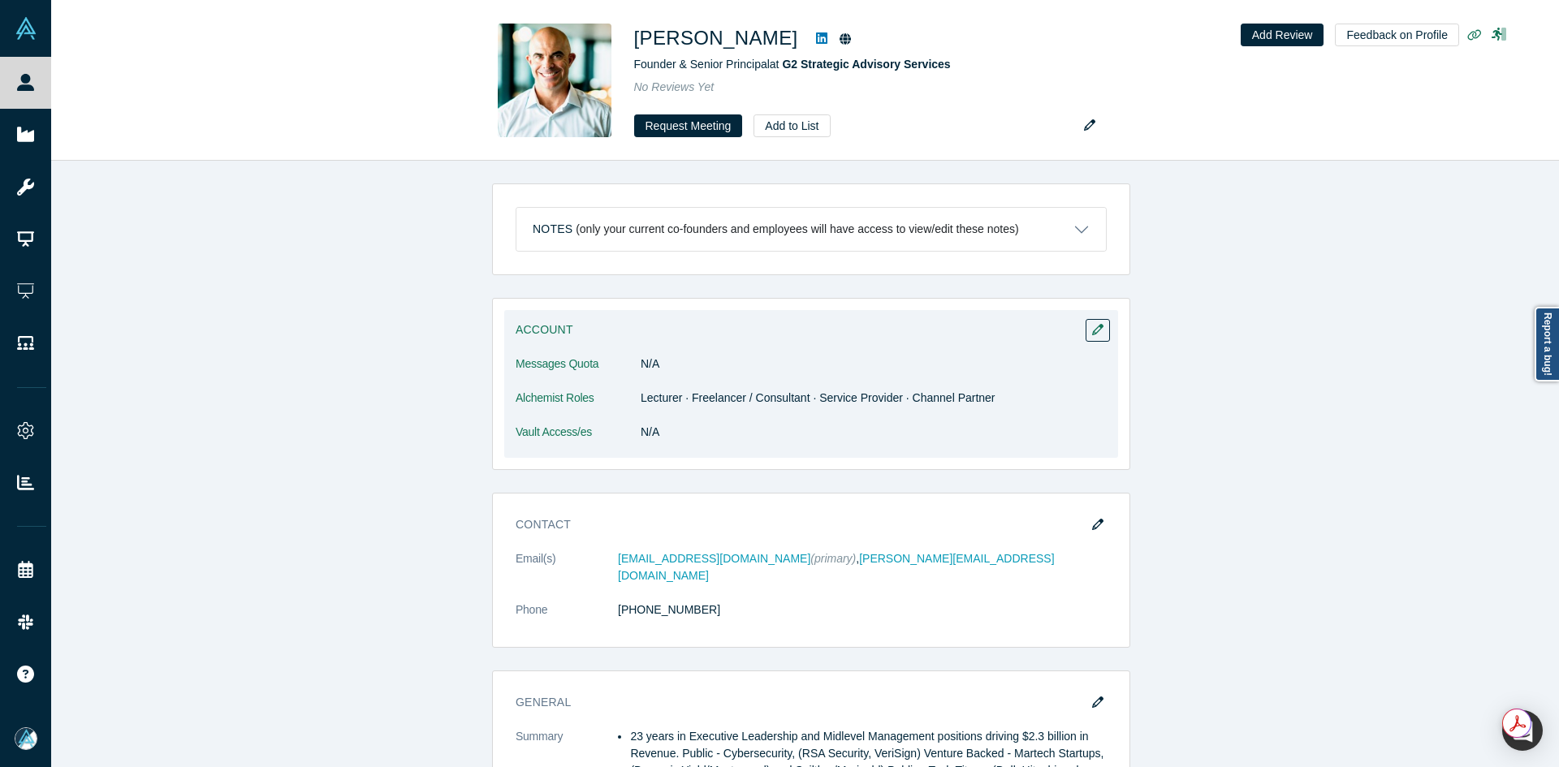
drag, startPoint x: 697, startPoint y: 437, endPoint x: 751, endPoint y: 391, distance: 70.9
click at [698, 435] on dd "N/A" at bounding box center [874, 432] width 466 height 17
drag, startPoint x: 786, startPoint y: 402, endPoint x: 844, endPoint y: 399, distance: 57.7
click at [844, 399] on dd "Lecturer · Freelancer / Consultant · Service Provider · Channel Partner" at bounding box center [874, 398] width 466 height 17
click at [912, 429] on dd "N/A" at bounding box center [874, 432] width 466 height 17
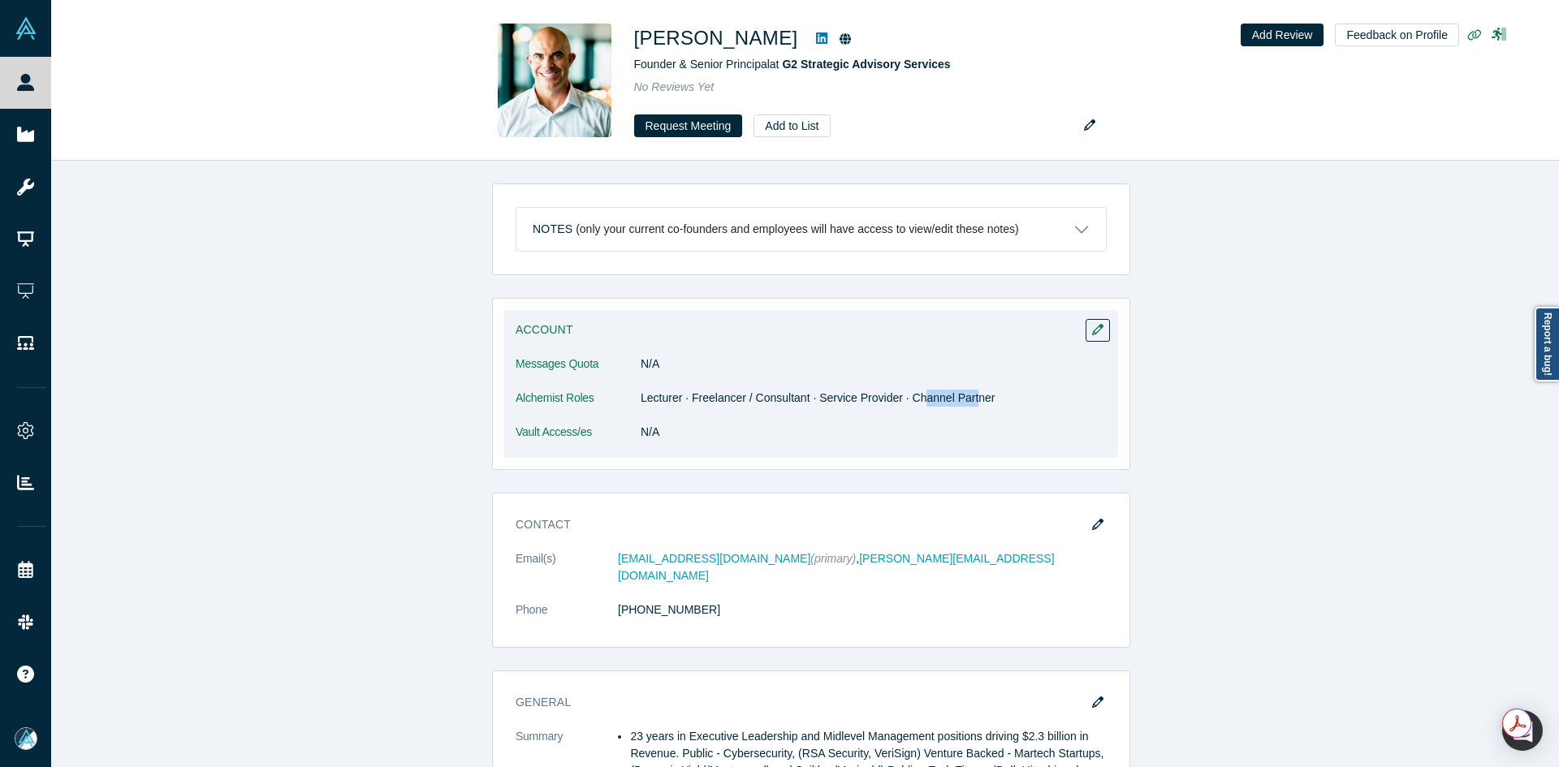
drag, startPoint x: 913, startPoint y: 391, endPoint x: 964, endPoint y: 386, distance: 51.3
click at [964, 389] on dl "Messages Quota N/A Alchemist Roles Lecturer · Freelancer / Consultant · Service…" at bounding box center [811, 407] width 591 height 102
click at [954, 412] on dl "Messages Quota N/A Alchemist Roles Lecturer · Freelancer / Consultant · Service…" at bounding box center [811, 407] width 591 height 102
drag, startPoint x: 679, startPoint y: 396, endPoint x: 995, endPoint y: 386, distance: 316.0
click at [958, 403] on dd "Lecturer · Freelancer / Consultant · Service Provider · Channel Partner" at bounding box center [874, 398] width 466 height 17
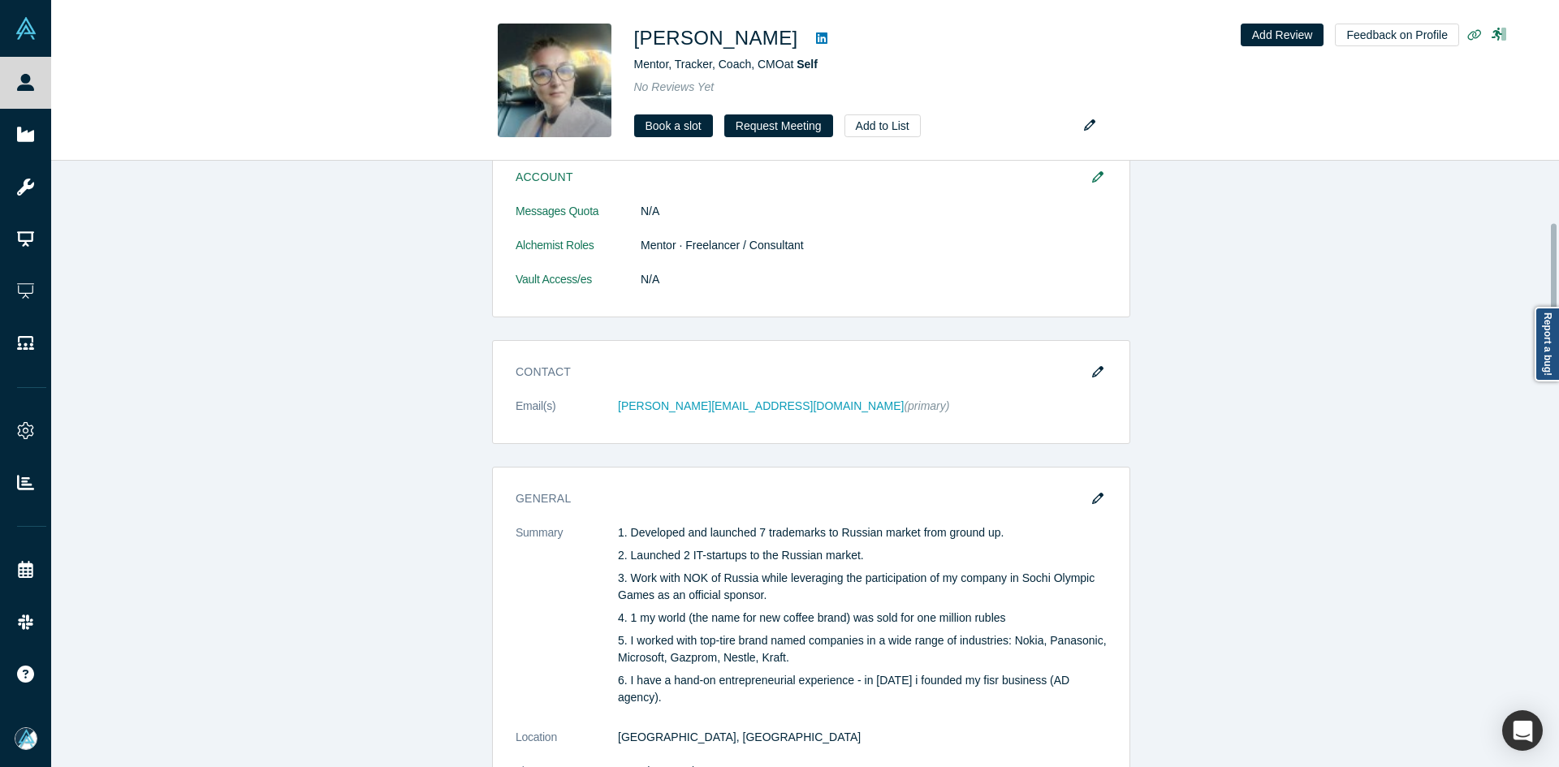
scroll to position [325, 0]
